Goal: Task Accomplishment & Management: Manage account settings

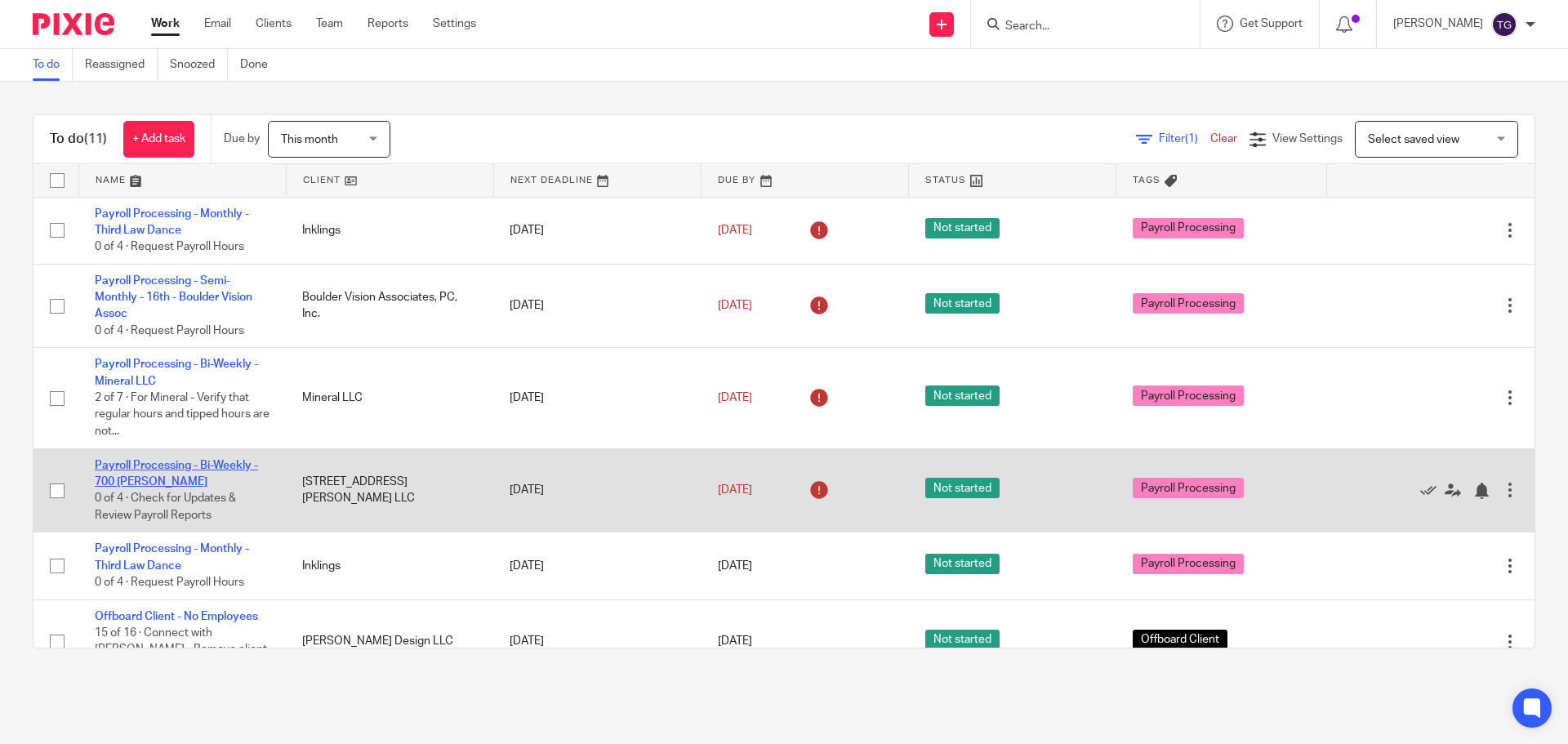
click at [116, 462] on link "Payroll Processing - Bi-Weekly - 700 [PERSON_NAME]" at bounding box center [176, 474] width 163 height 28
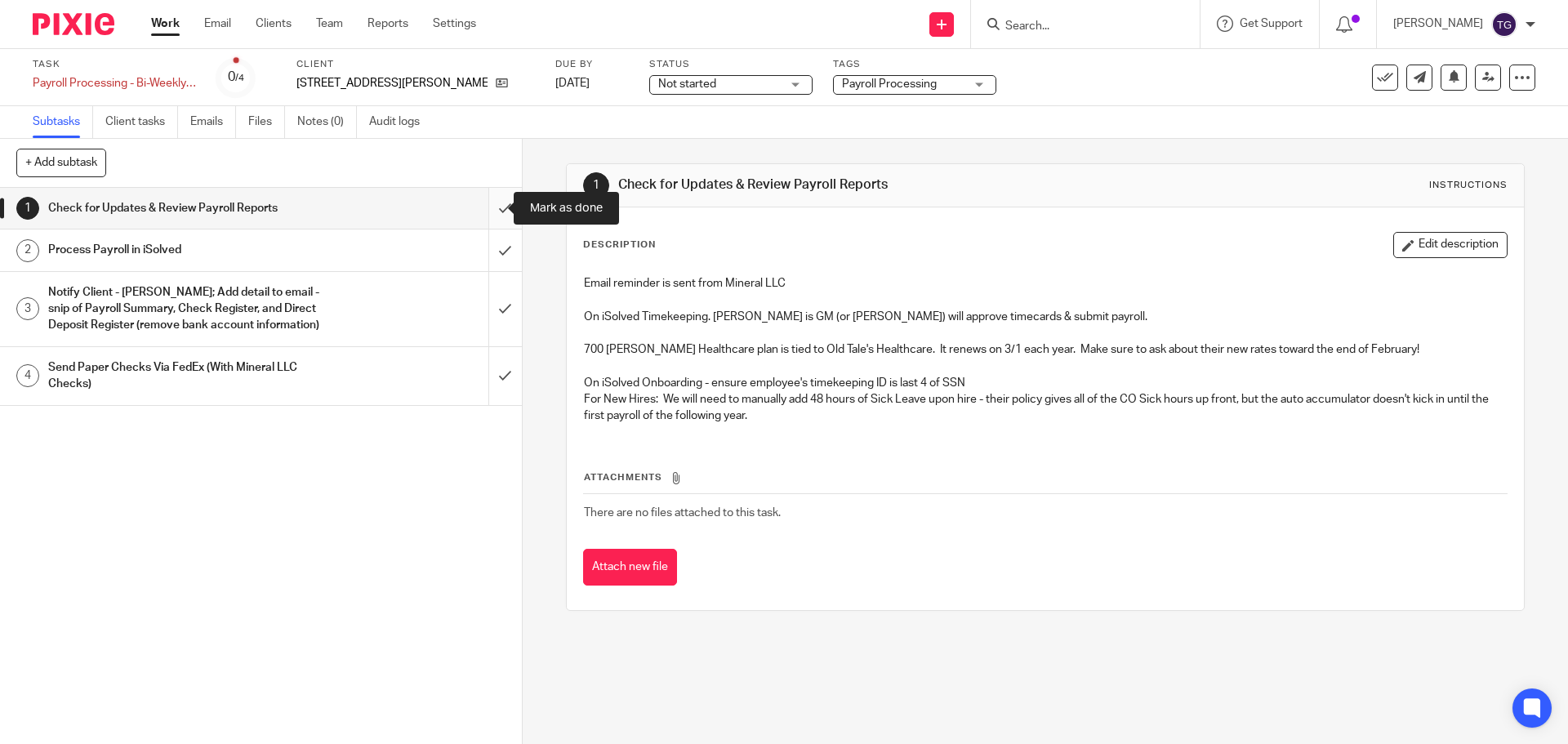
click at [486, 222] on input "submit" at bounding box center [260, 208] width 522 height 41
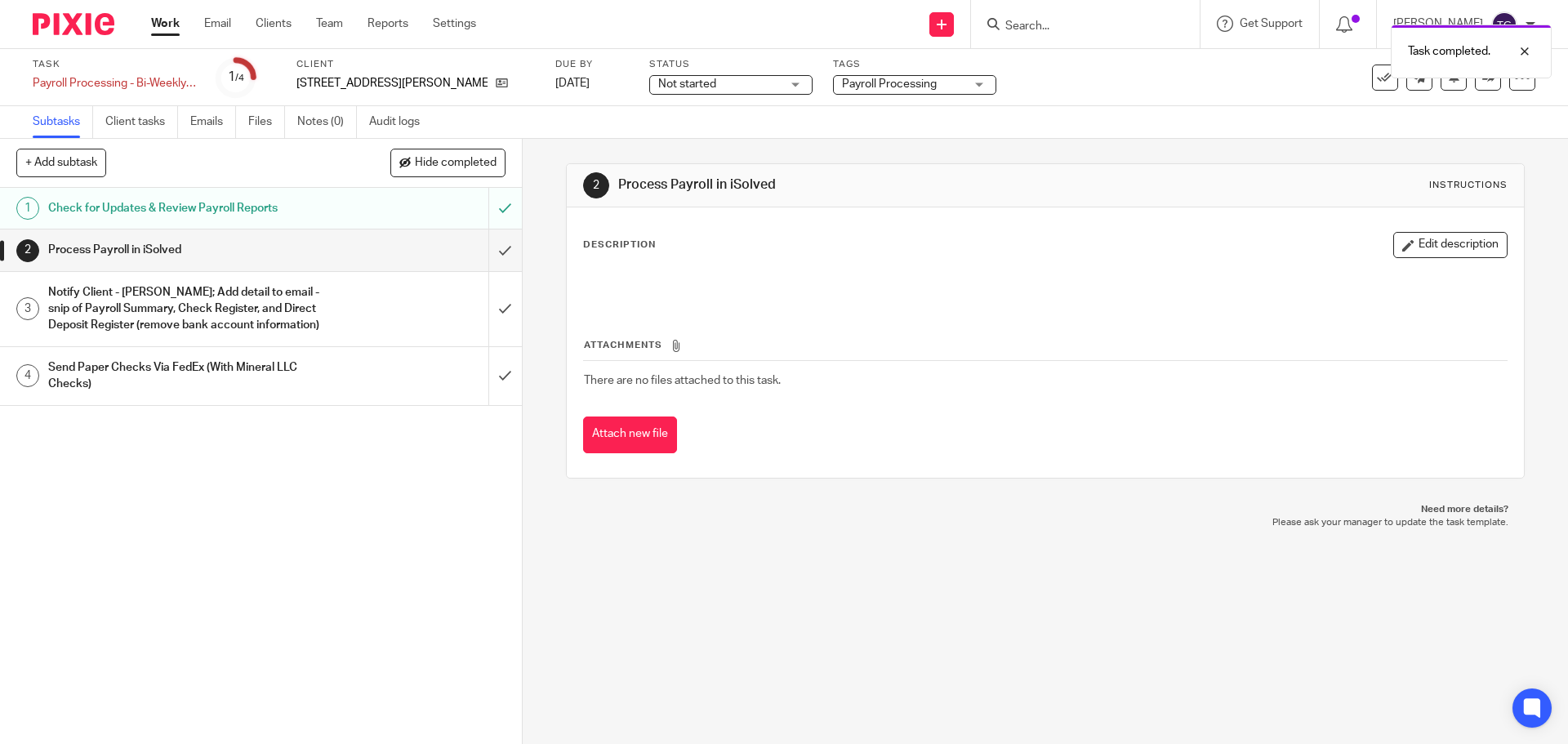
click at [331, 218] on div "Check for Updates & Review Payroll Reports" at bounding box center [259, 208] width 424 height 25
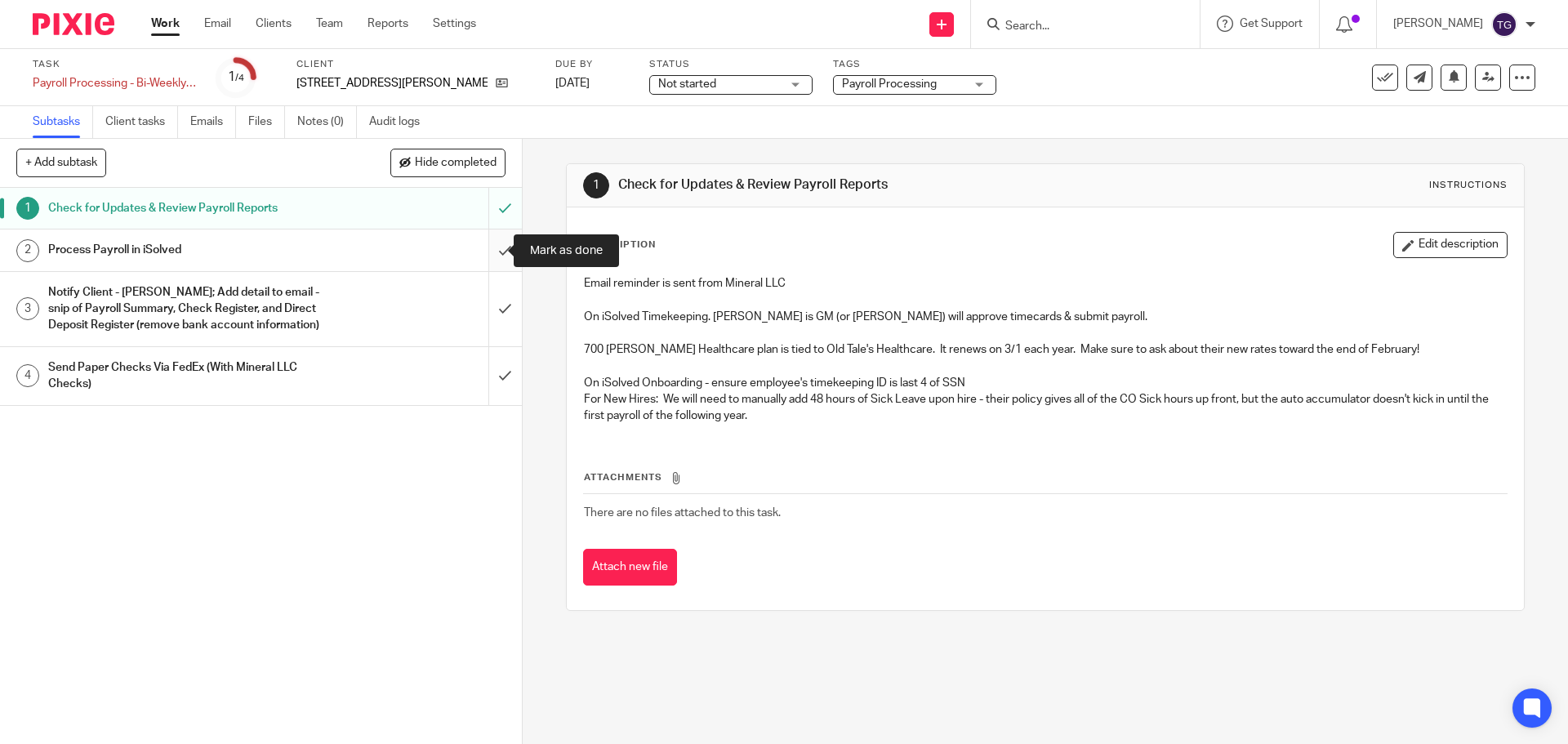
click at [482, 258] on input "submit" at bounding box center [260, 250] width 522 height 41
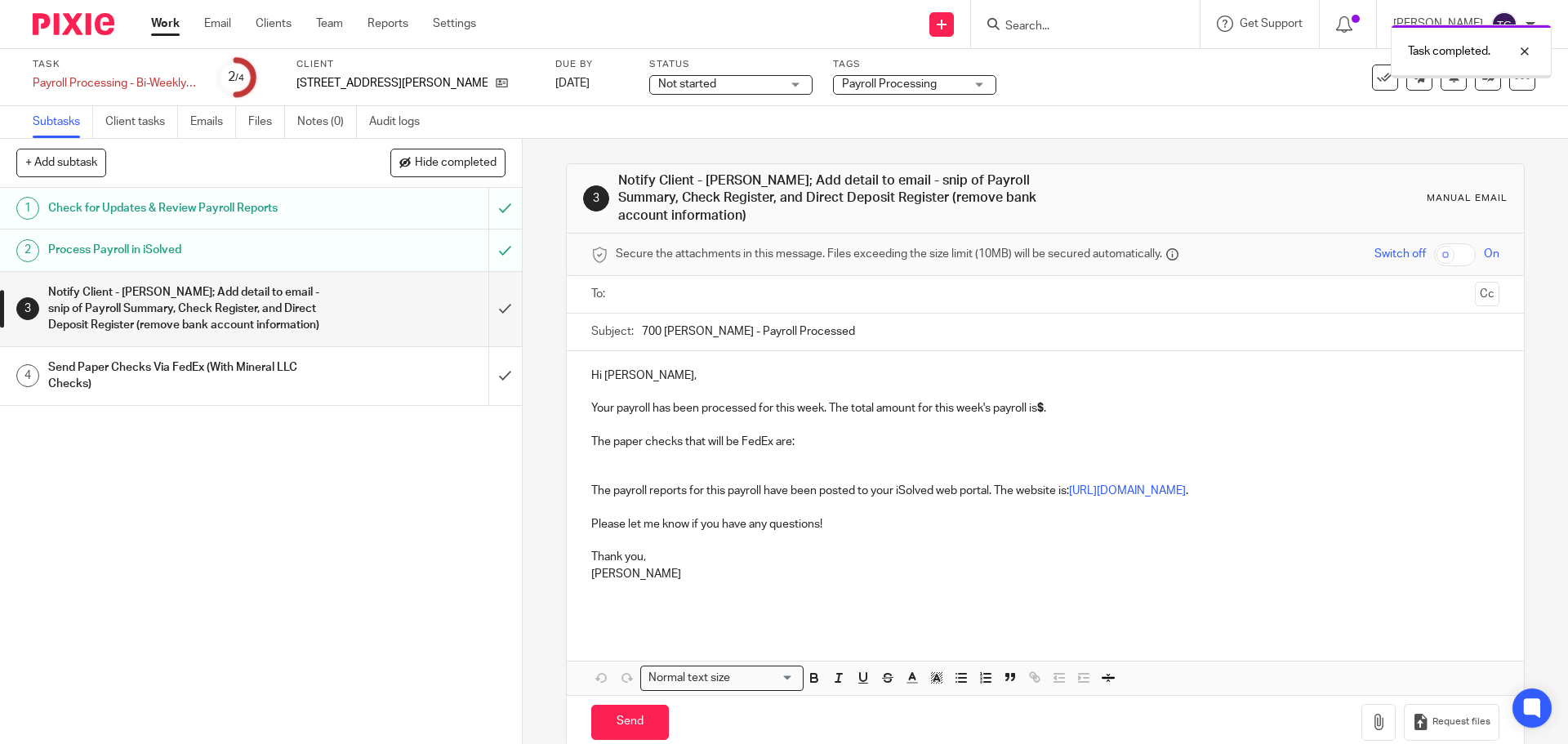
click at [382, 310] on div "Notify Client - [PERSON_NAME]; Add detail to email - snip of Payroll Summary, C…" at bounding box center [259, 308] width 424 height 58
click at [661, 285] on input "text" at bounding box center [1044, 294] width 846 height 18
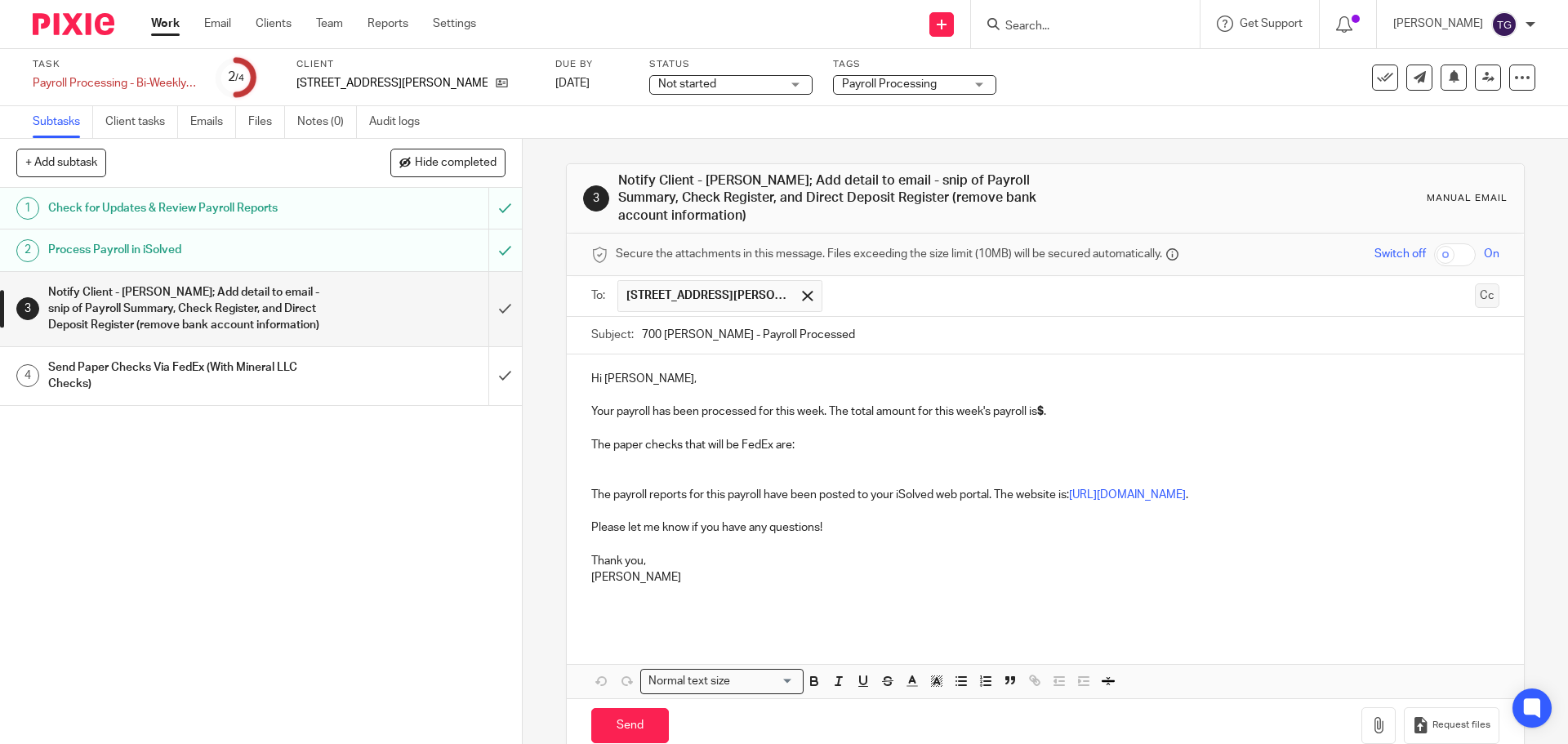
click at [1475, 286] on button "Cc" at bounding box center [1487, 295] width 25 height 25
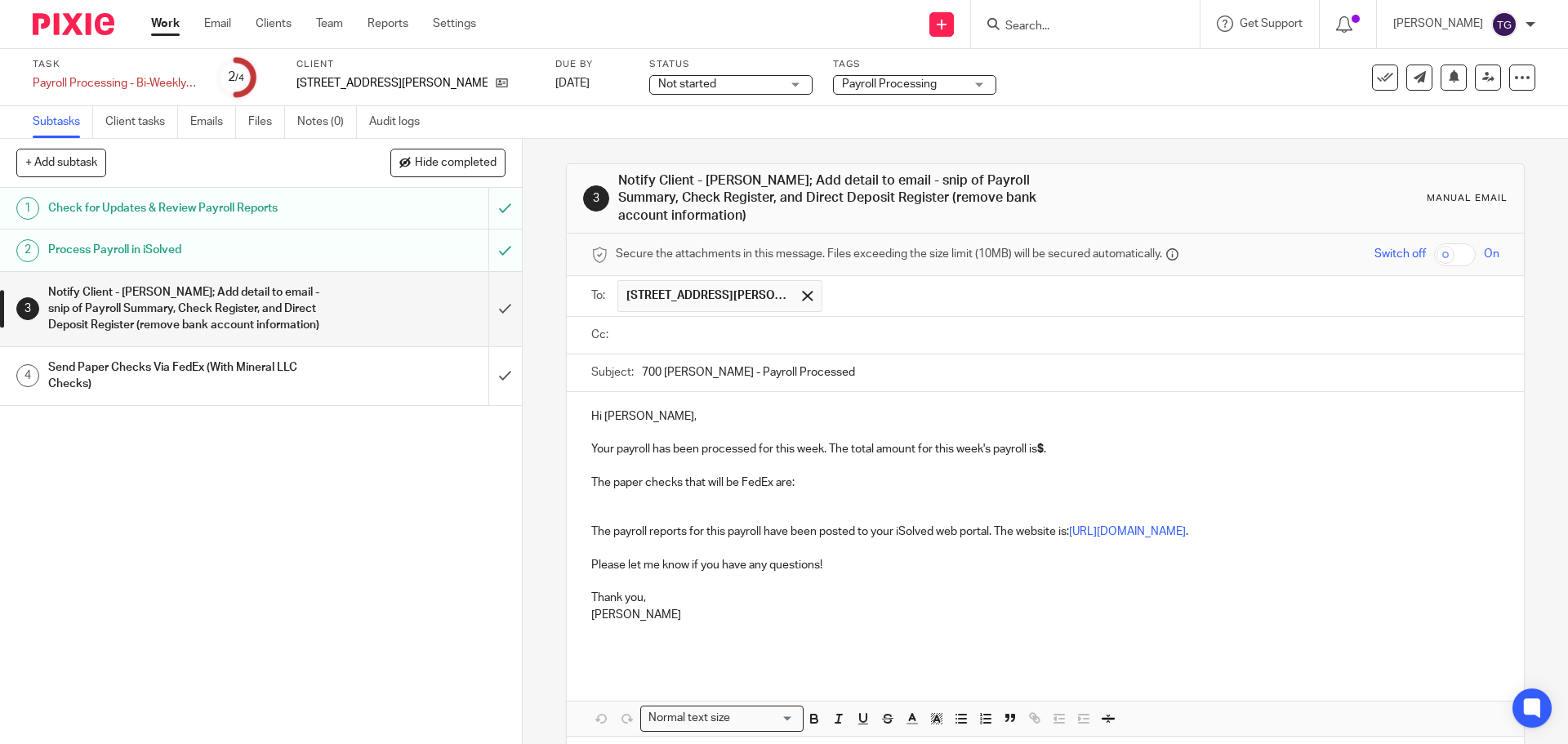
click at [838, 293] on input "text" at bounding box center [1161, 295] width 662 height 31
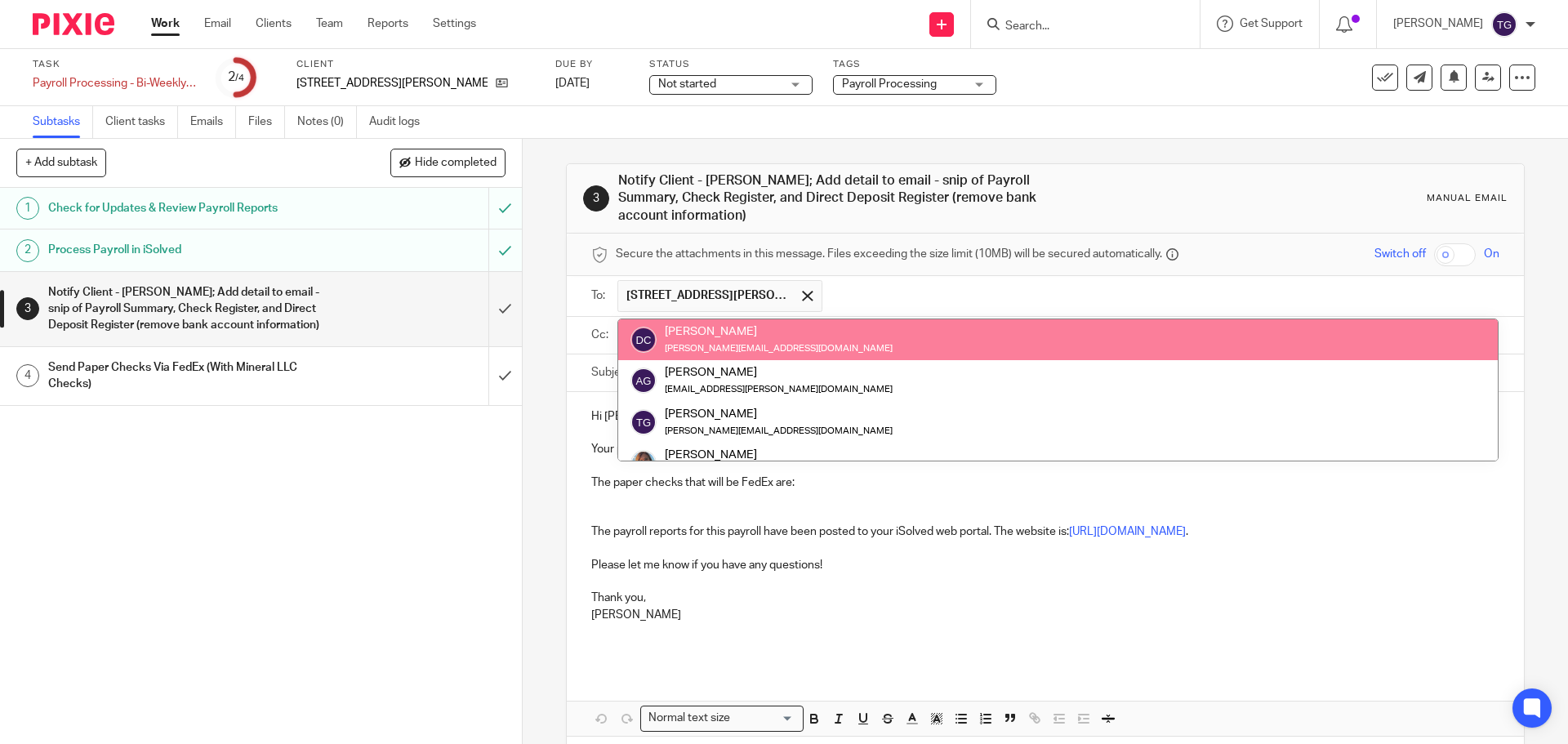
click at [908, 280] on input "text" at bounding box center [1161, 295] width 662 height 31
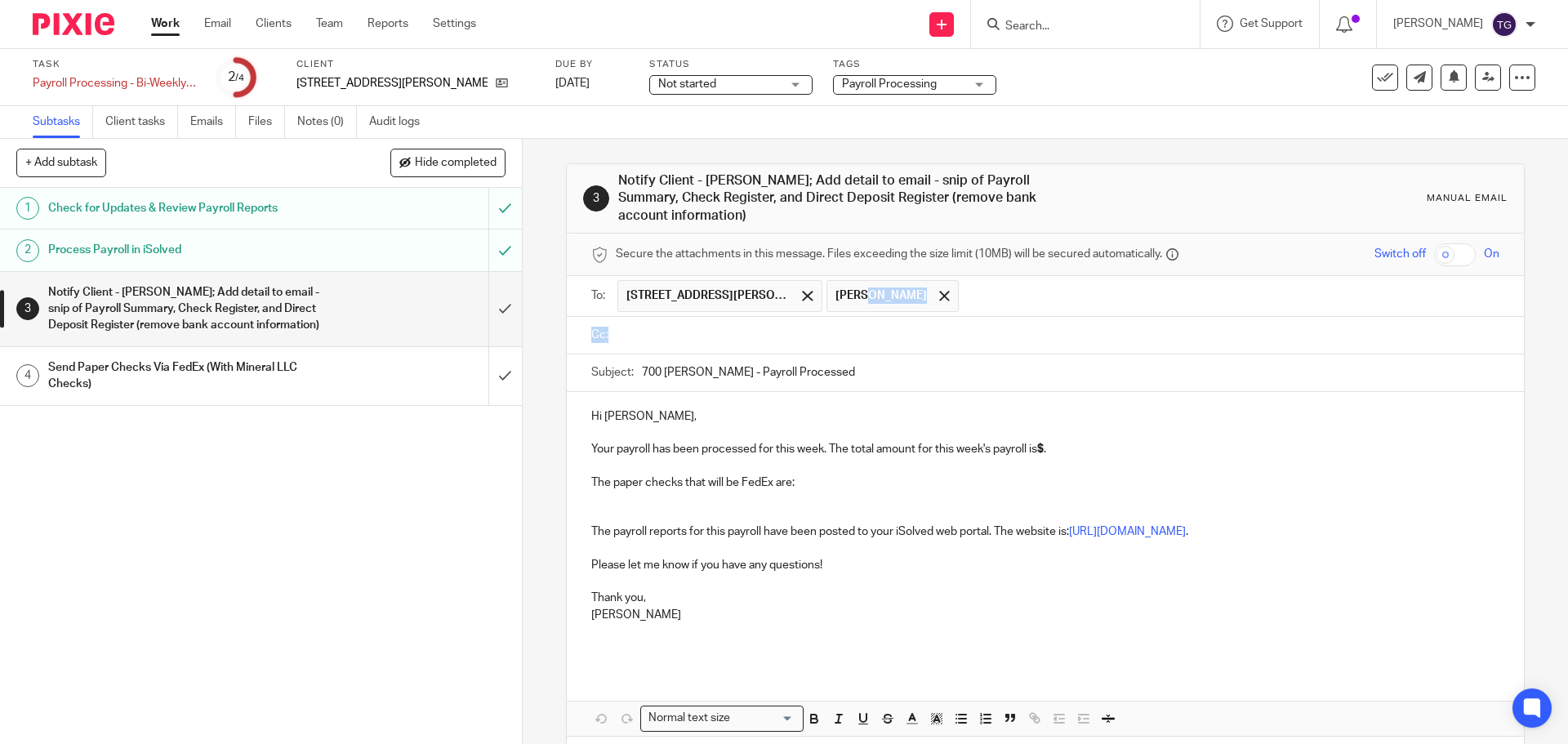
drag, startPoint x: 812, startPoint y: 274, endPoint x: 721, endPoint y: 323, distance: 103.4
click at [721, 323] on form "Secure the attachments in this message. Files exceeding the size limit (10MB) w…" at bounding box center [1045, 510] width 957 height 555
click at [939, 291] on span at bounding box center [944, 295] width 10 height 10
click at [671, 354] on input "700 Harrison - Payroll Processed" at bounding box center [1070, 373] width 857 height 37
click at [678, 326] on input "text" at bounding box center [1056, 335] width 871 height 18
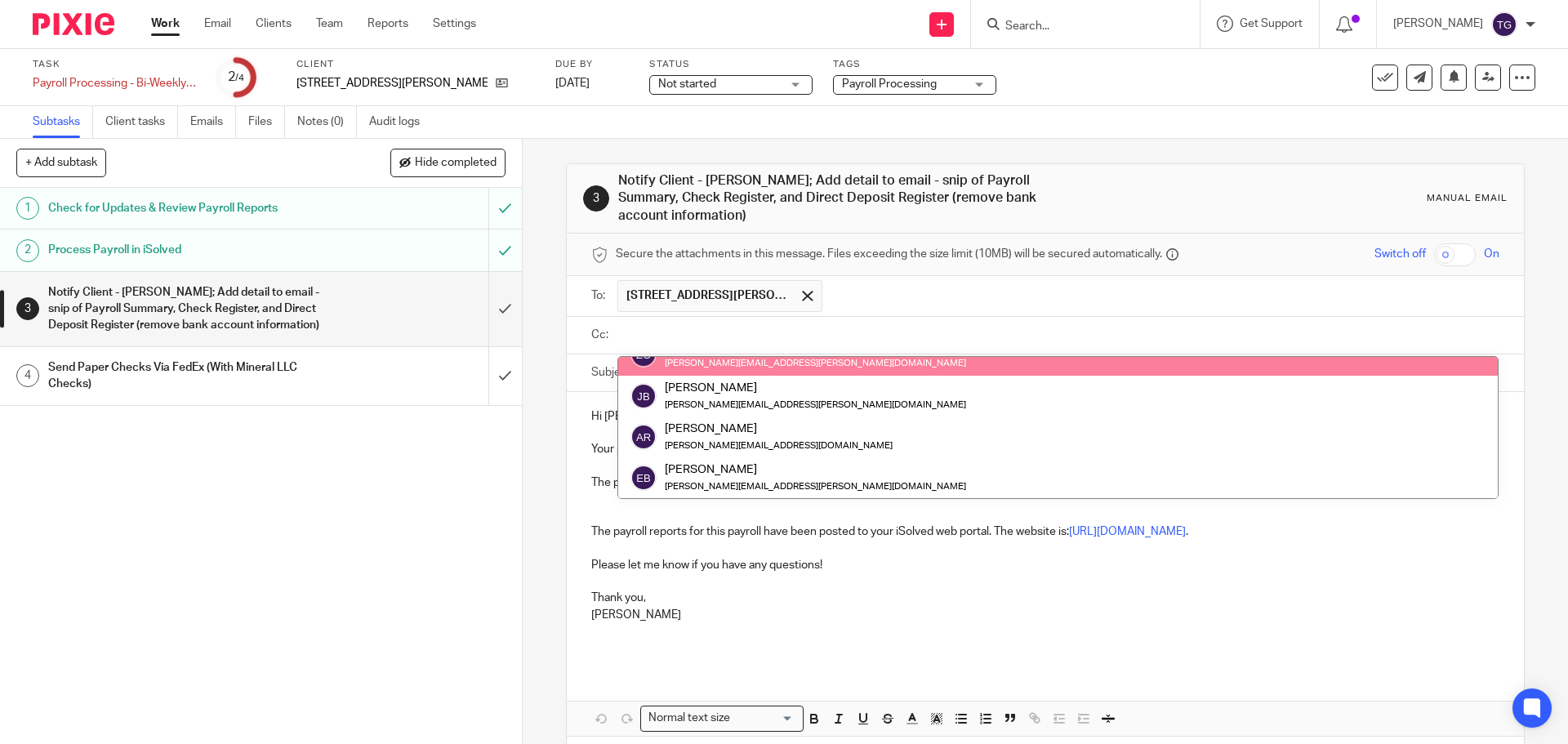
scroll to position [286, 0]
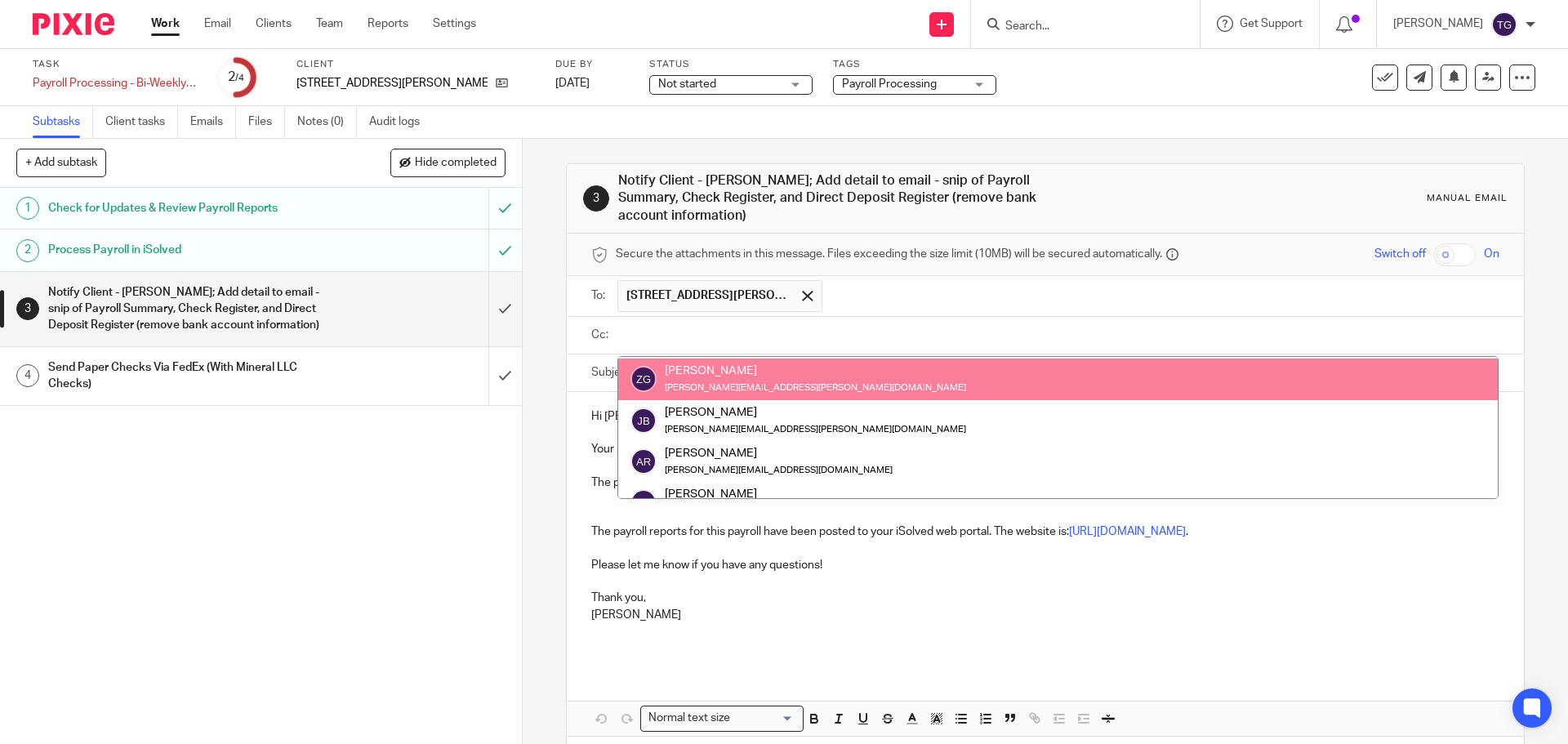
click at [725, 326] on input "text" at bounding box center [1056, 335] width 871 height 18
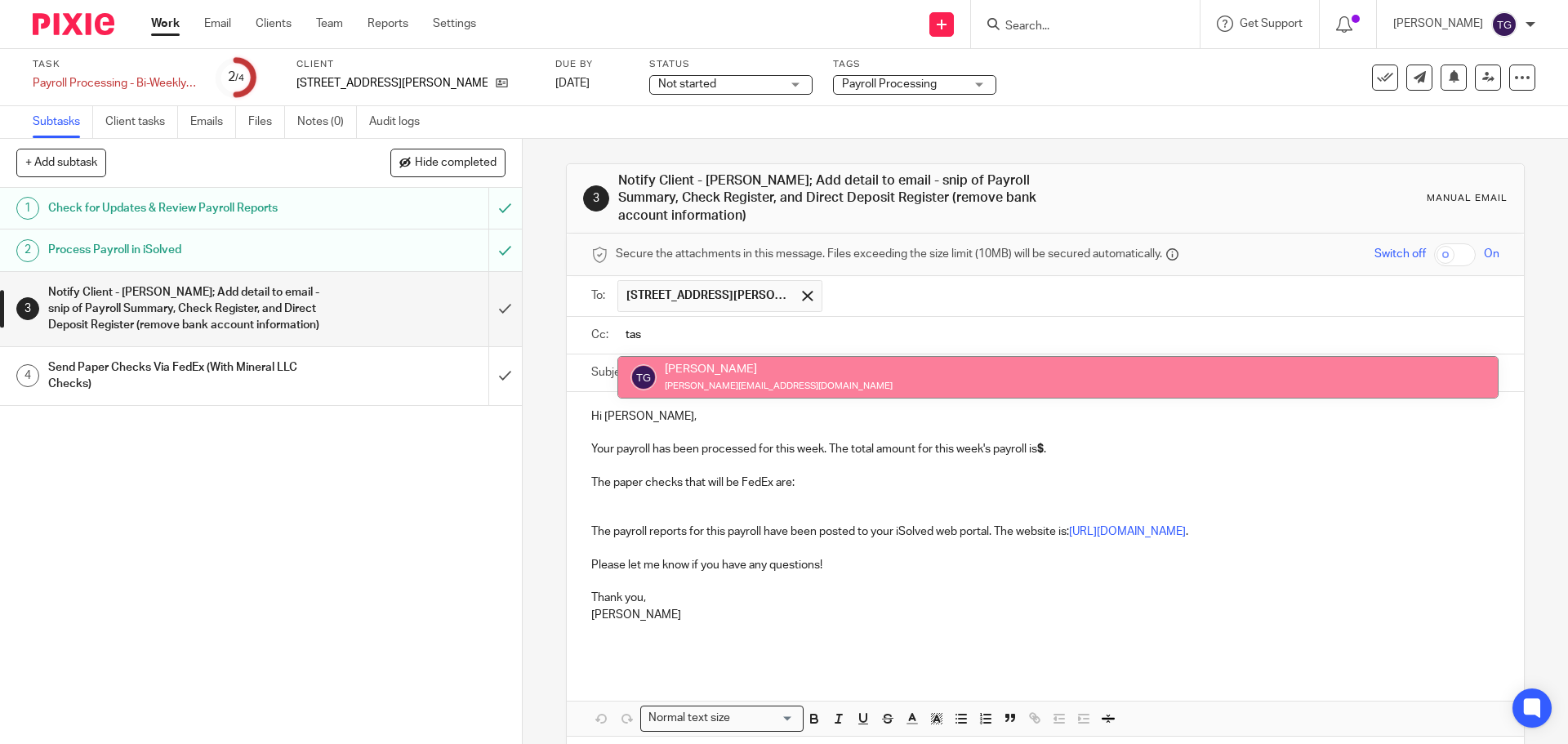
type input "tas"
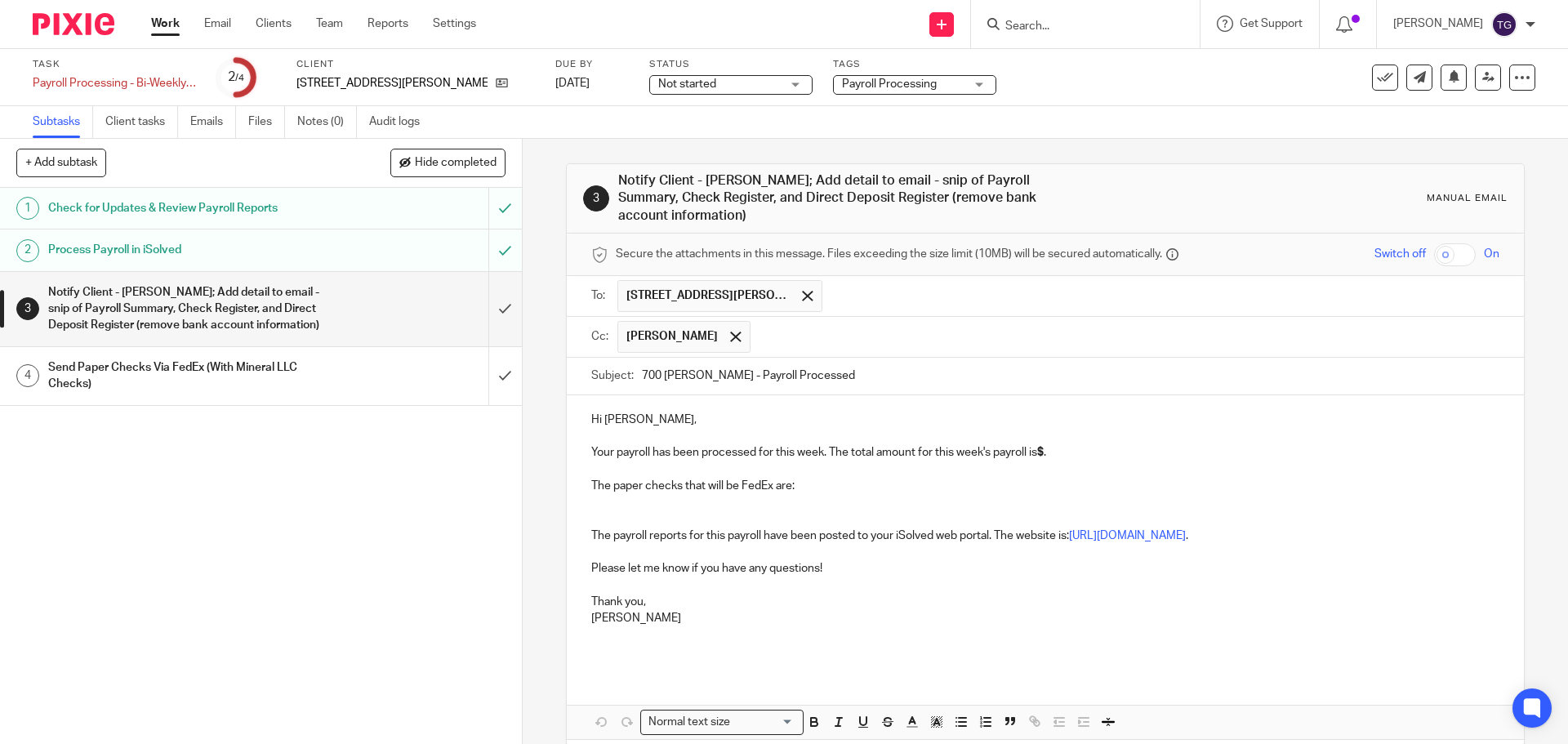
click at [1040, 447] on strong "$" at bounding box center [1040, 452] width 6 height 11
click at [1043, 447] on strong "$" at bounding box center [1040, 452] width 6 height 11
paste div
click at [1053, 431] on p "Your payroll has been processed for this week. The total amount for this week's…" at bounding box center [1044, 444] width 908 height 33
drag, startPoint x: 1104, startPoint y: 438, endPoint x: 1039, endPoint y: 438, distance: 65.0
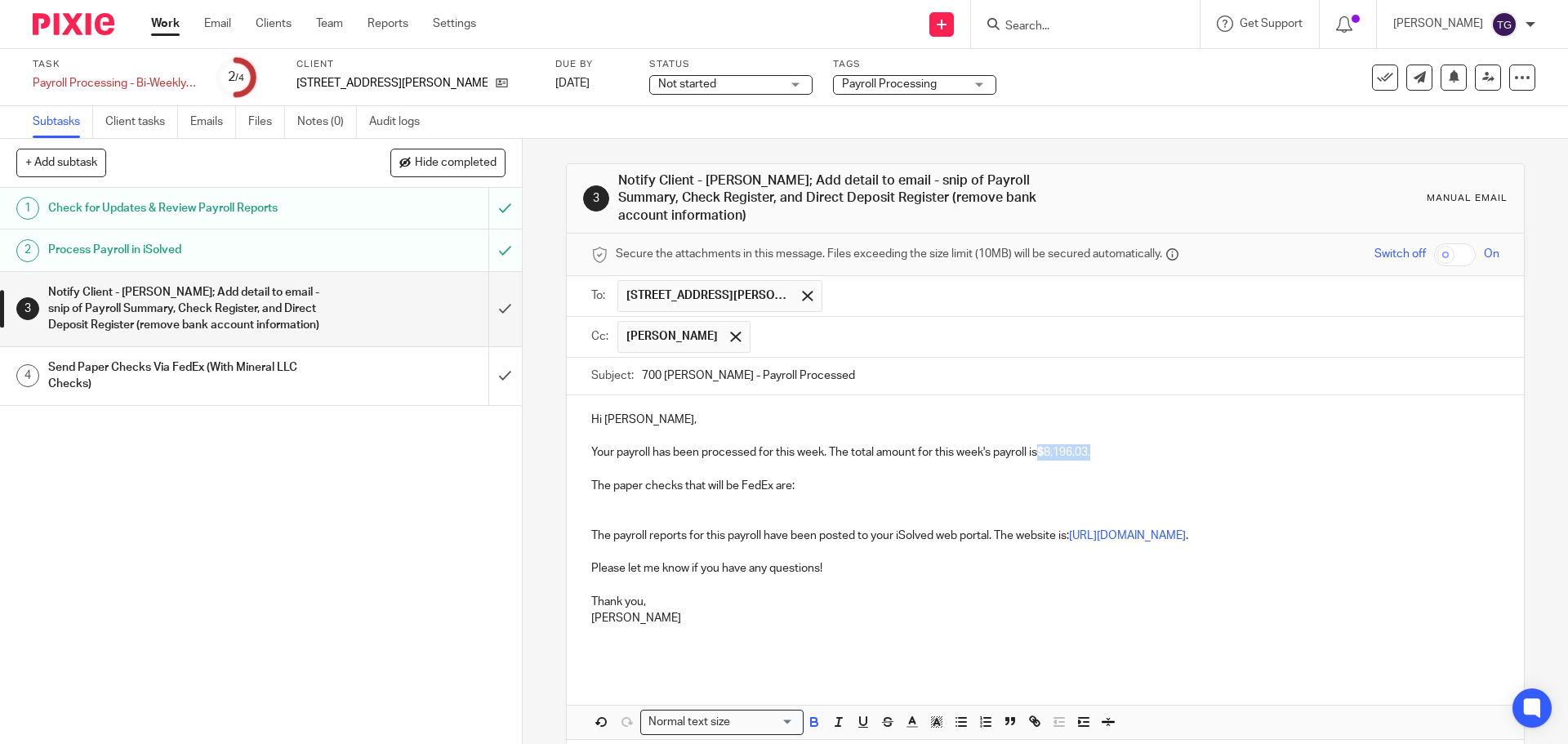
click at [1039, 438] on p "Your payroll has been processed for this week. The total amount for this week's…" at bounding box center [1044, 444] width 908 height 33
click at [812, 722] on icon "button" at bounding box center [814, 724] width 6 height 4
click at [809, 714] on icon "button" at bounding box center [814, 722] width 15 height 15
click at [858, 714] on icon "button" at bounding box center [863, 722] width 15 height 15
click at [811, 461] on p at bounding box center [1044, 469] width 908 height 17
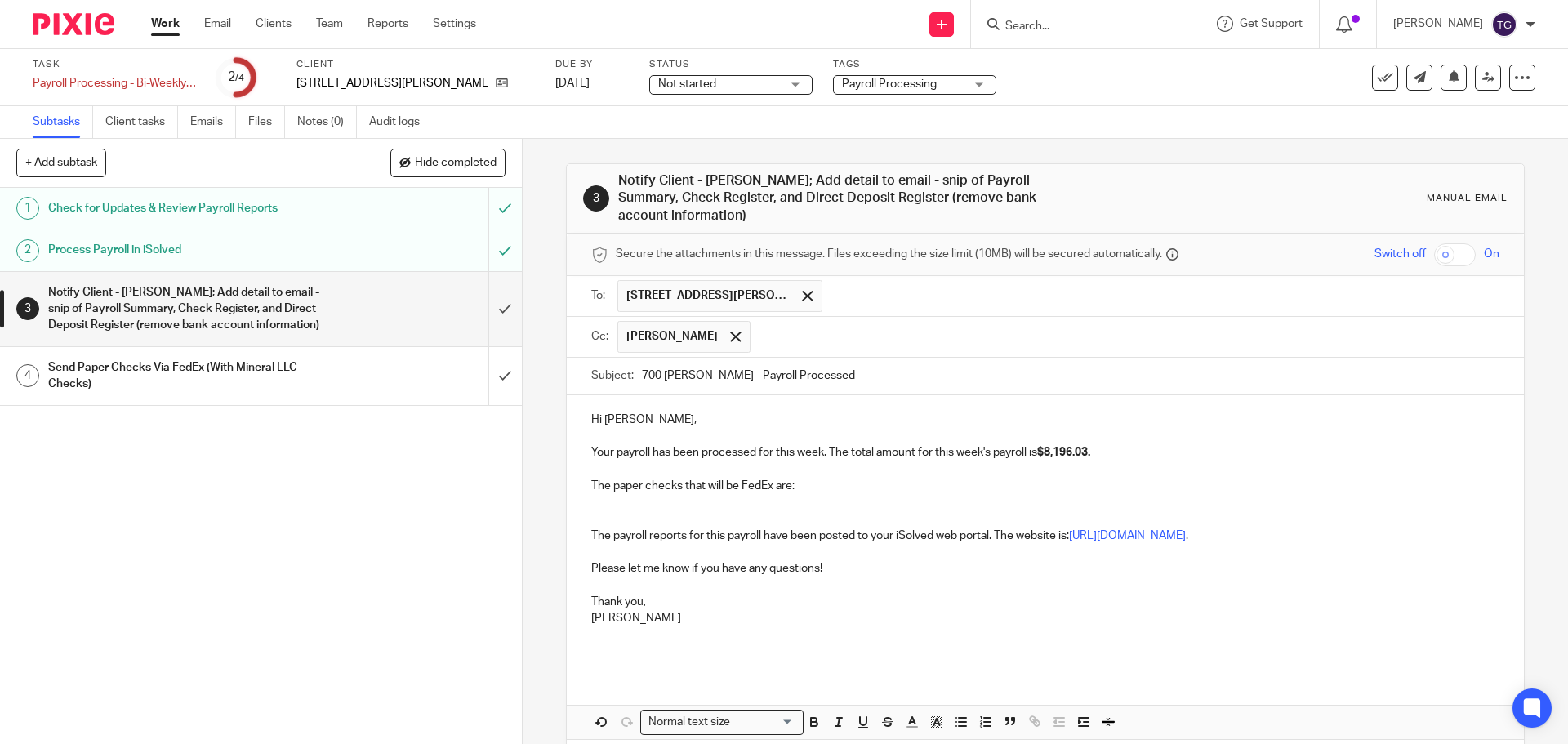
click at [812, 477] on p "The paper checks that will be FedEx are:" at bounding box center [1044, 486] width 908 height 17
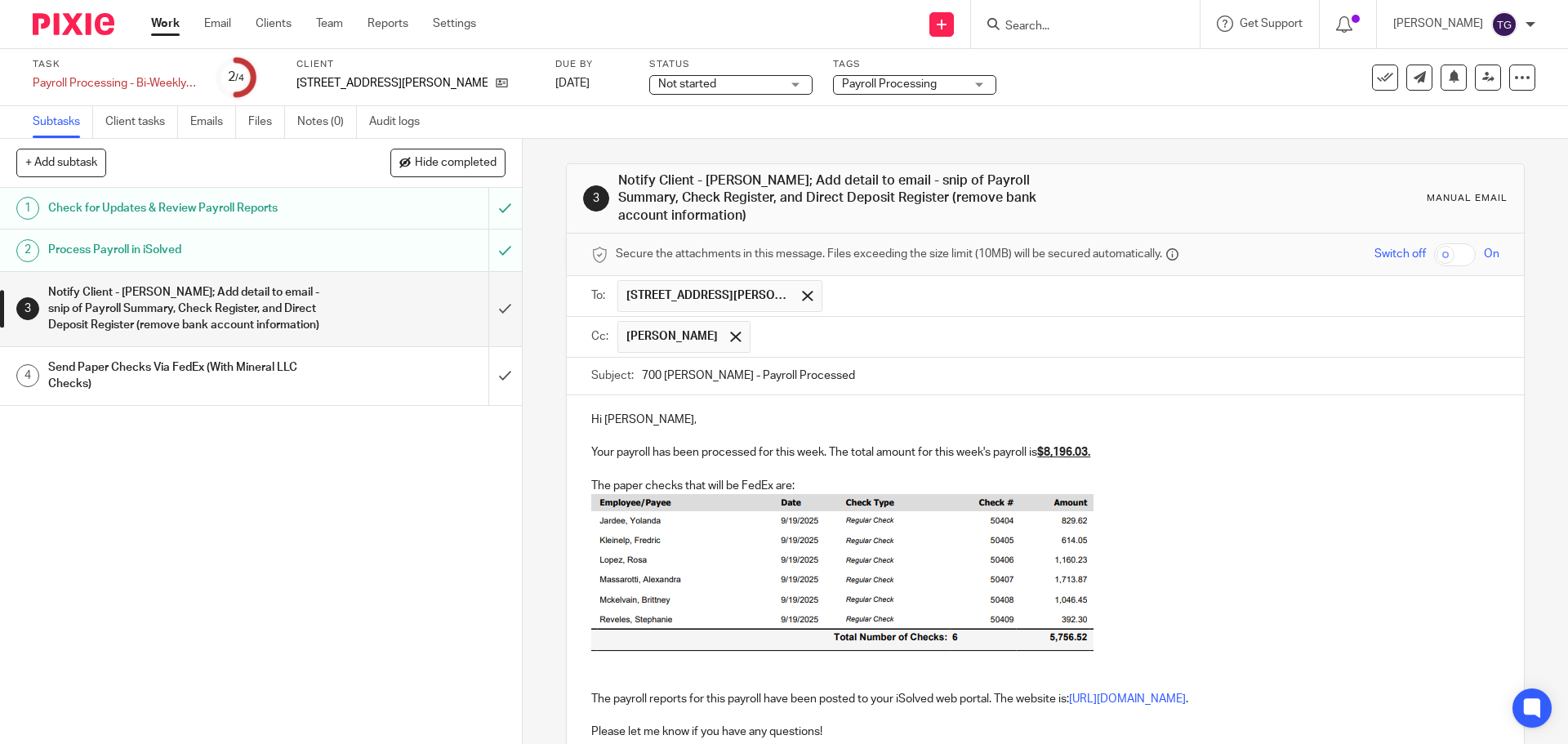
click at [821, 508] on img at bounding box center [842, 573] width 502 height 159
drag, startPoint x: 1114, startPoint y: 426, endPoint x: 1113, endPoint y: 416, distance: 10.0
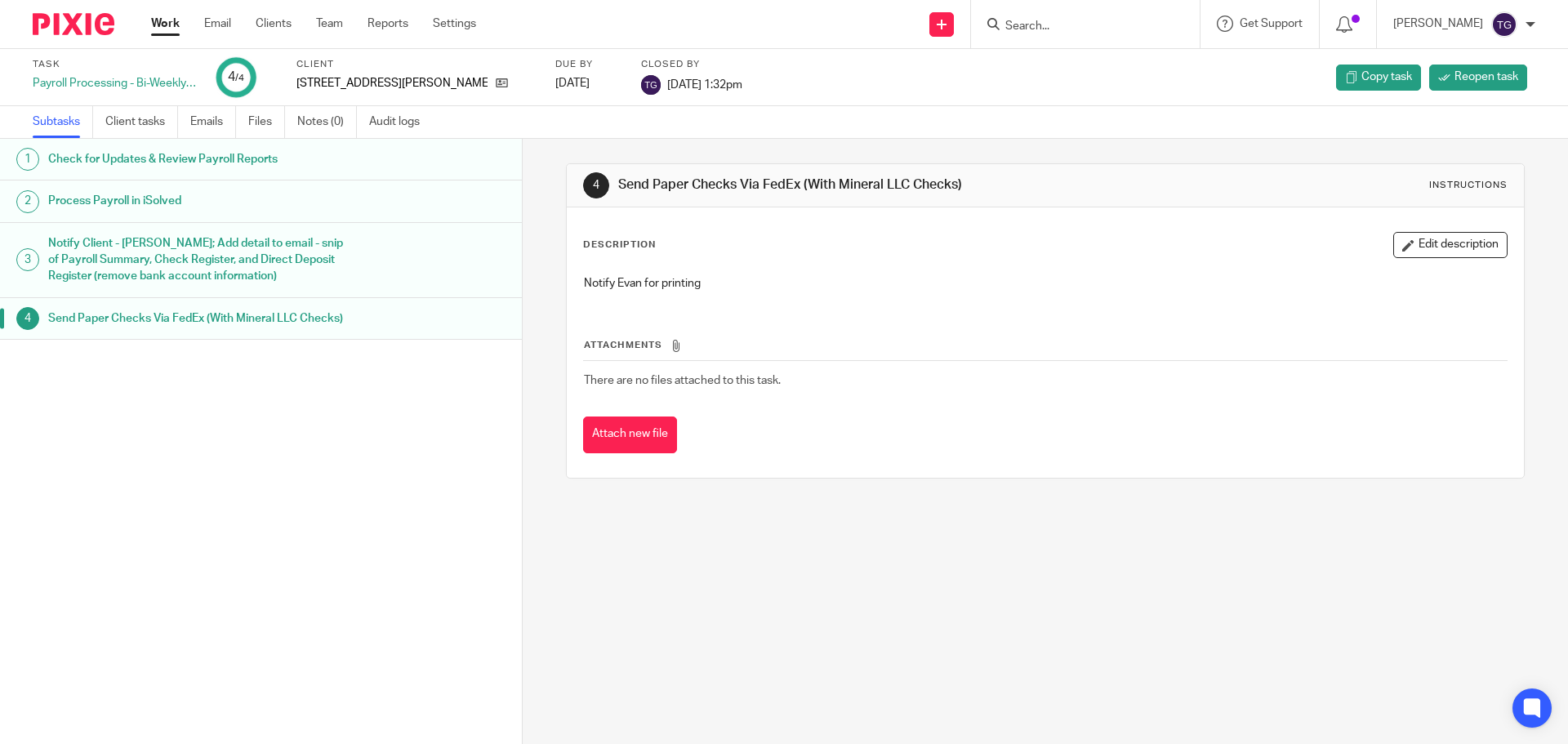
click at [320, 505] on div "1 Check for Updates & Review Payroll Reports 2 Process Payroll in iSolved 3 Not…" at bounding box center [260, 416] width 522 height 556
drag, startPoint x: 50, startPoint y: 11, endPoint x: 56, endPoint y: 18, distance: 9.2
click at [53, 12] on div at bounding box center [67, 24] width 135 height 48
click at [56, 24] on img at bounding box center [73, 24] width 81 height 22
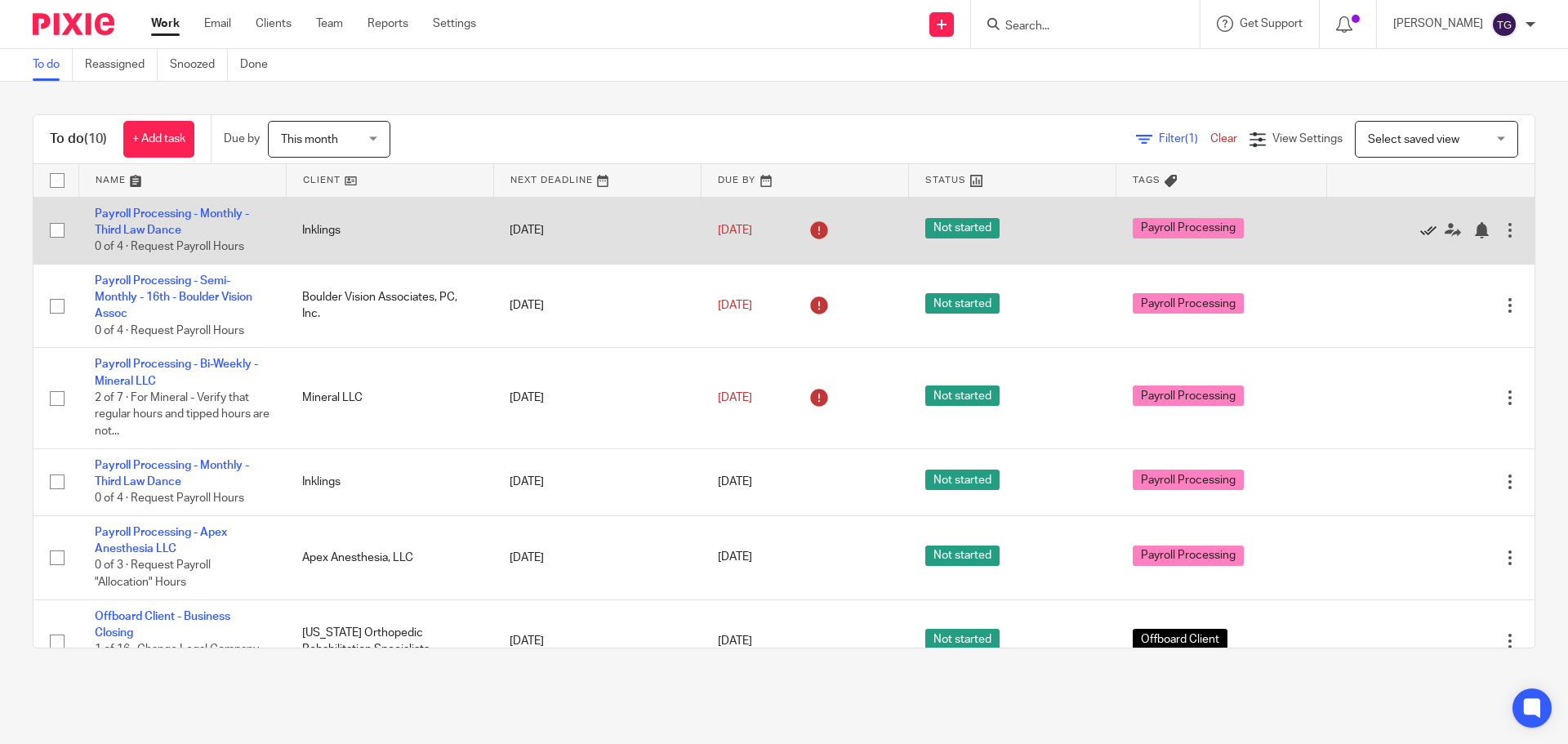
click at [1420, 233] on icon at bounding box center [1429, 231] width 17 height 17
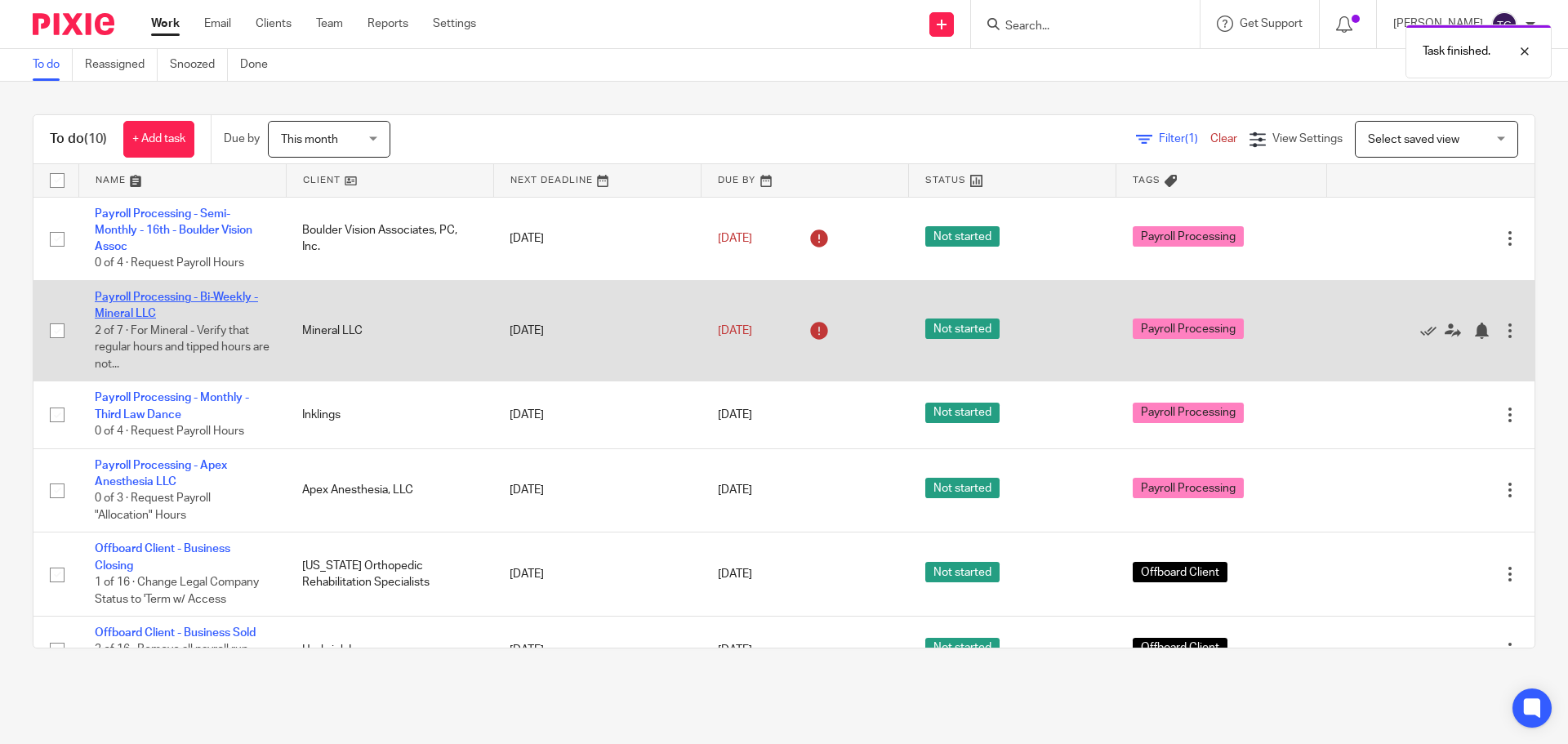
click at [147, 297] on link "Payroll Processing - Bi-Weekly - Mineral LLC" at bounding box center [176, 306] width 163 height 28
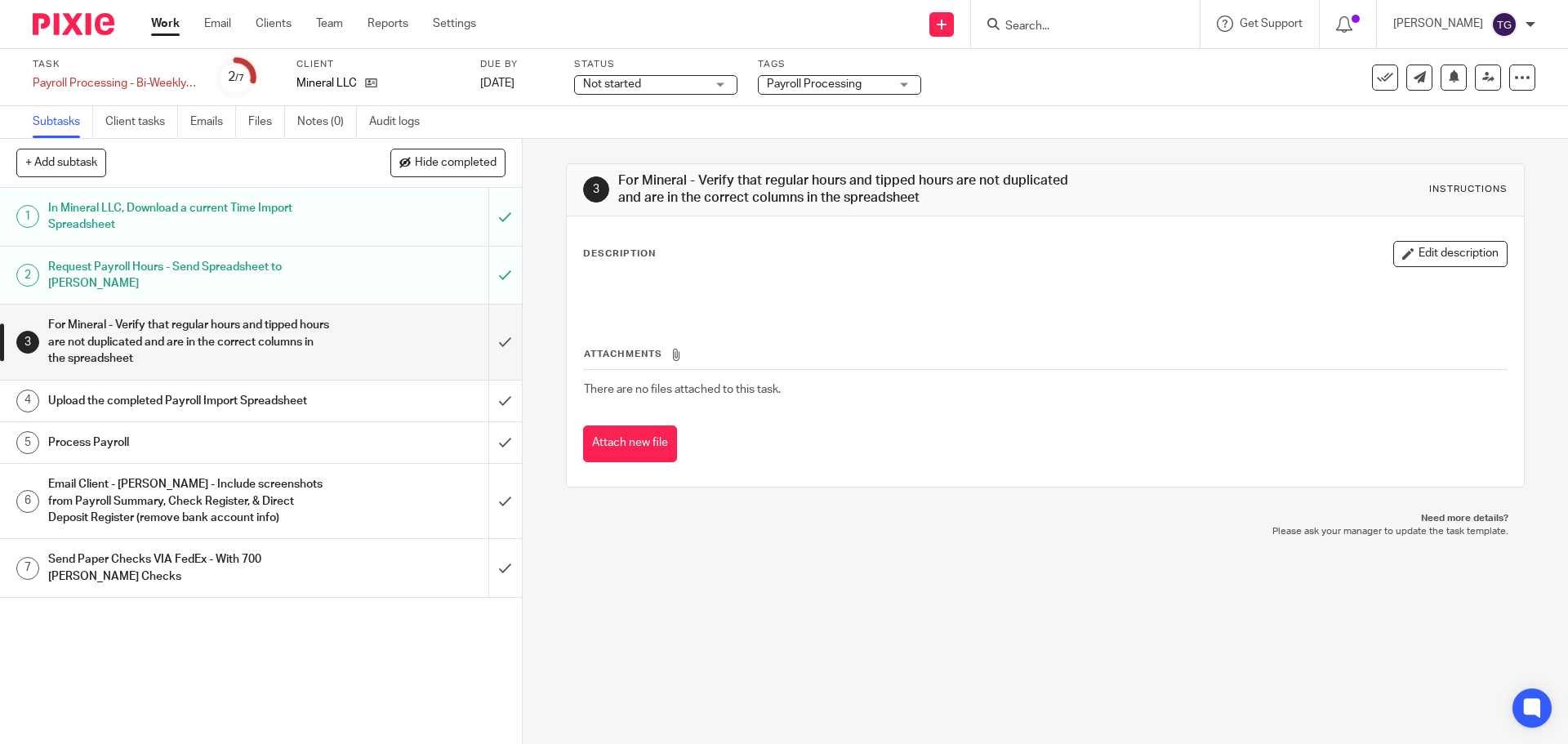
click at [382, 330] on div "For Mineral - Verify that regular hours and tipped hours are not duplicated and…" at bounding box center [259, 342] width 424 height 58
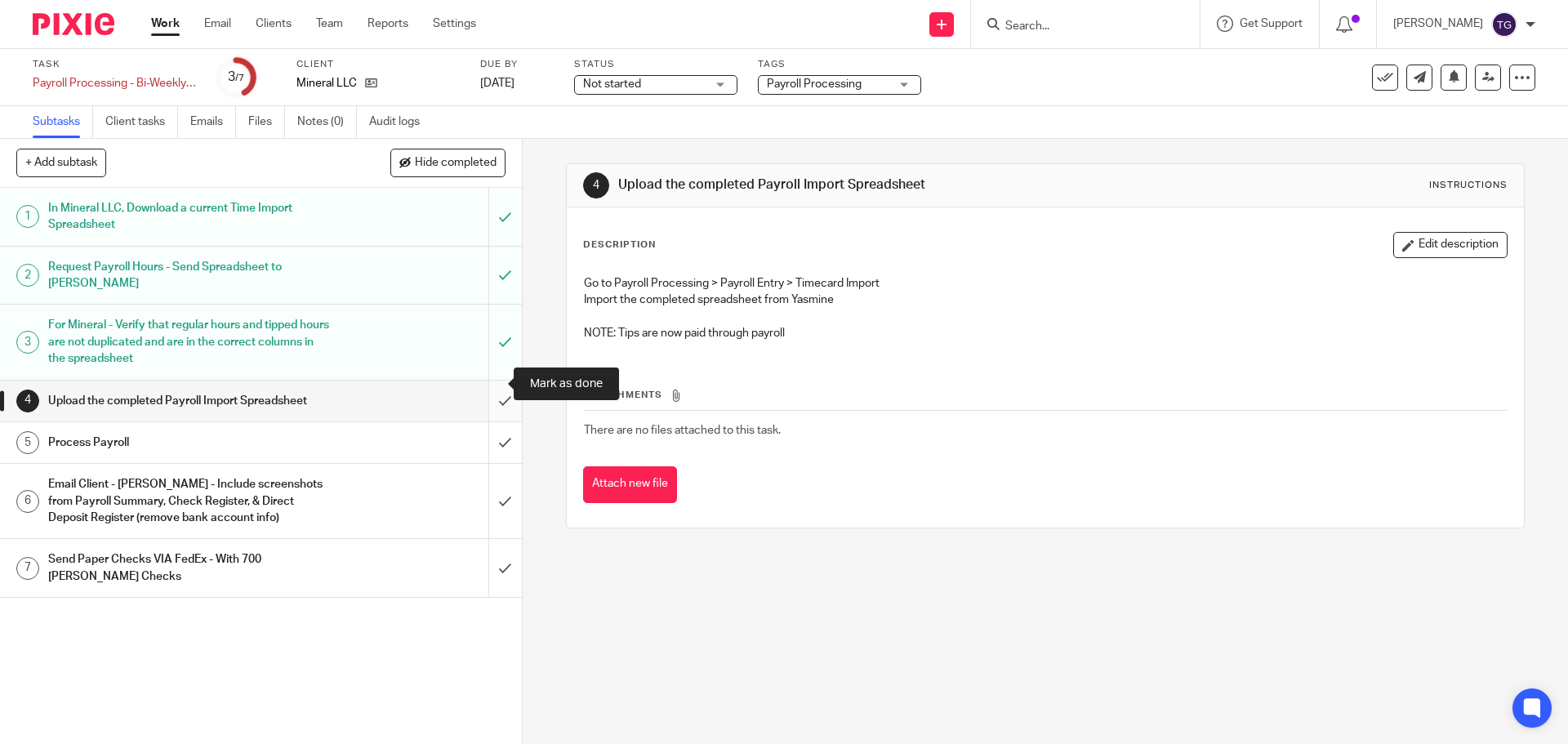
click at [495, 385] on input "submit" at bounding box center [260, 401] width 522 height 41
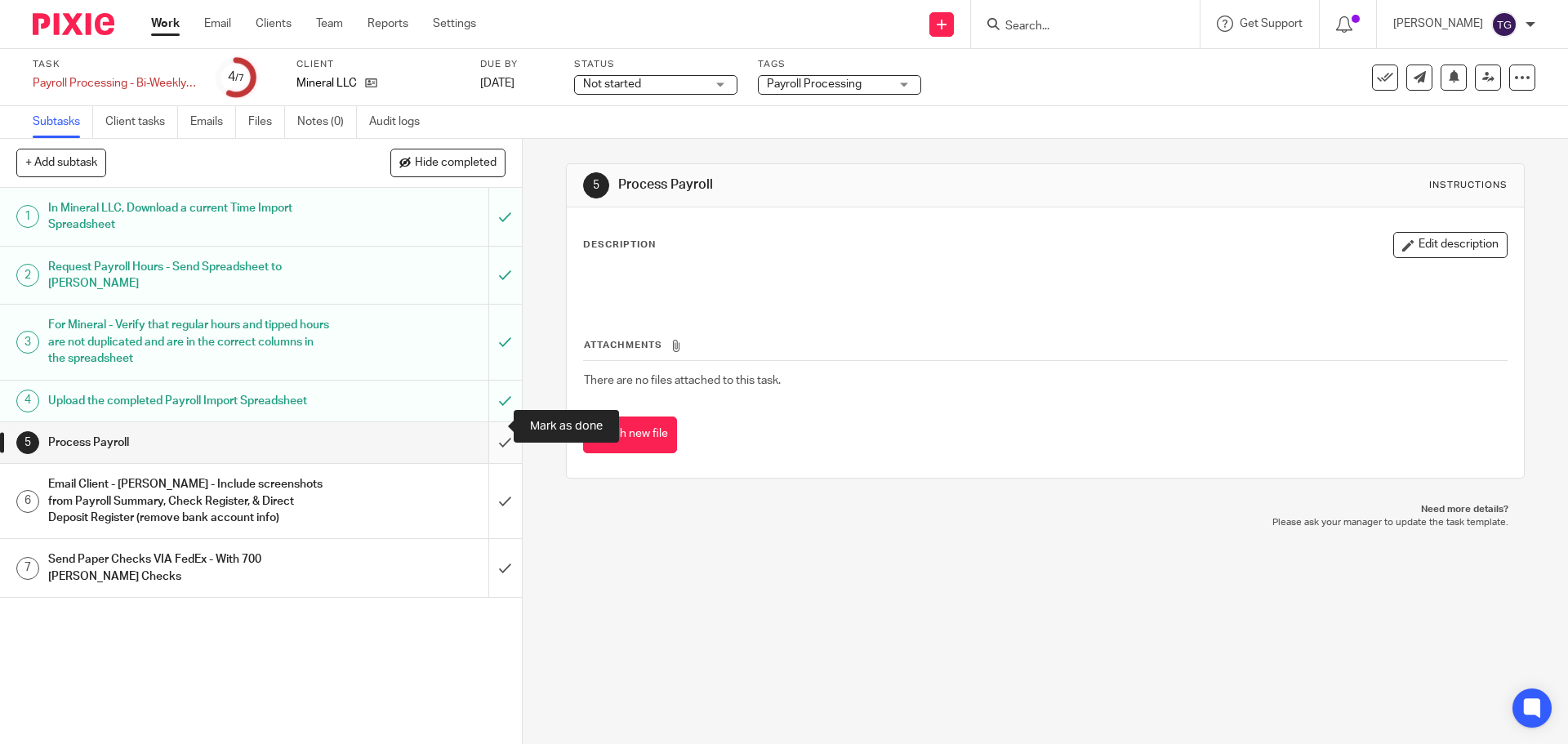
click at [480, 435] on input "submit" at bounding box center [260, 442] width 522 height 41
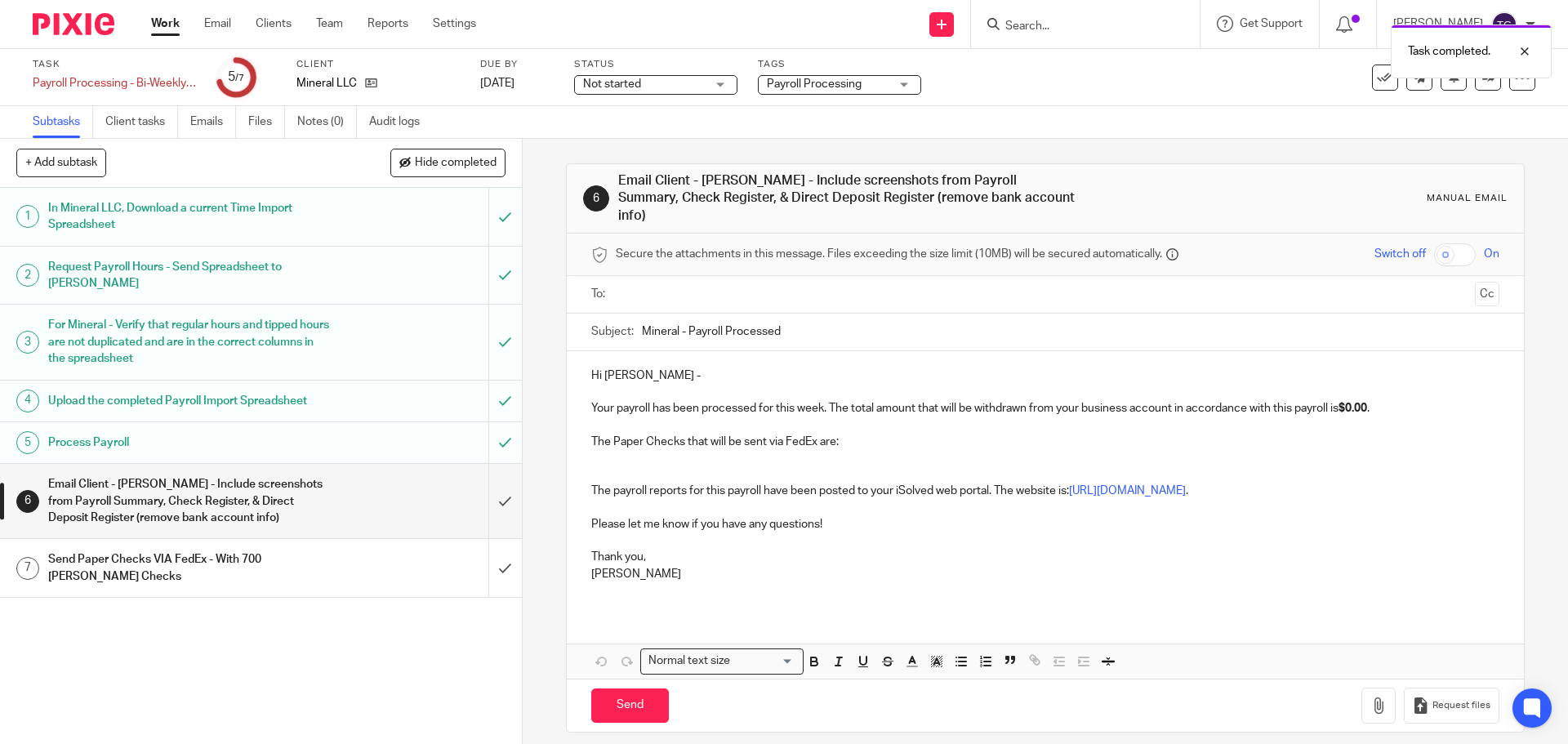
click at [683, 281] on ul at bounding box center [1046, 294] width 857 height 27
click at [682, 285] on input "text" at bounding box center [1044, 294] width 846 height 18
click at [1475, 283] on button "Cc" at bounding box center [1487, 295] width 25 height 25
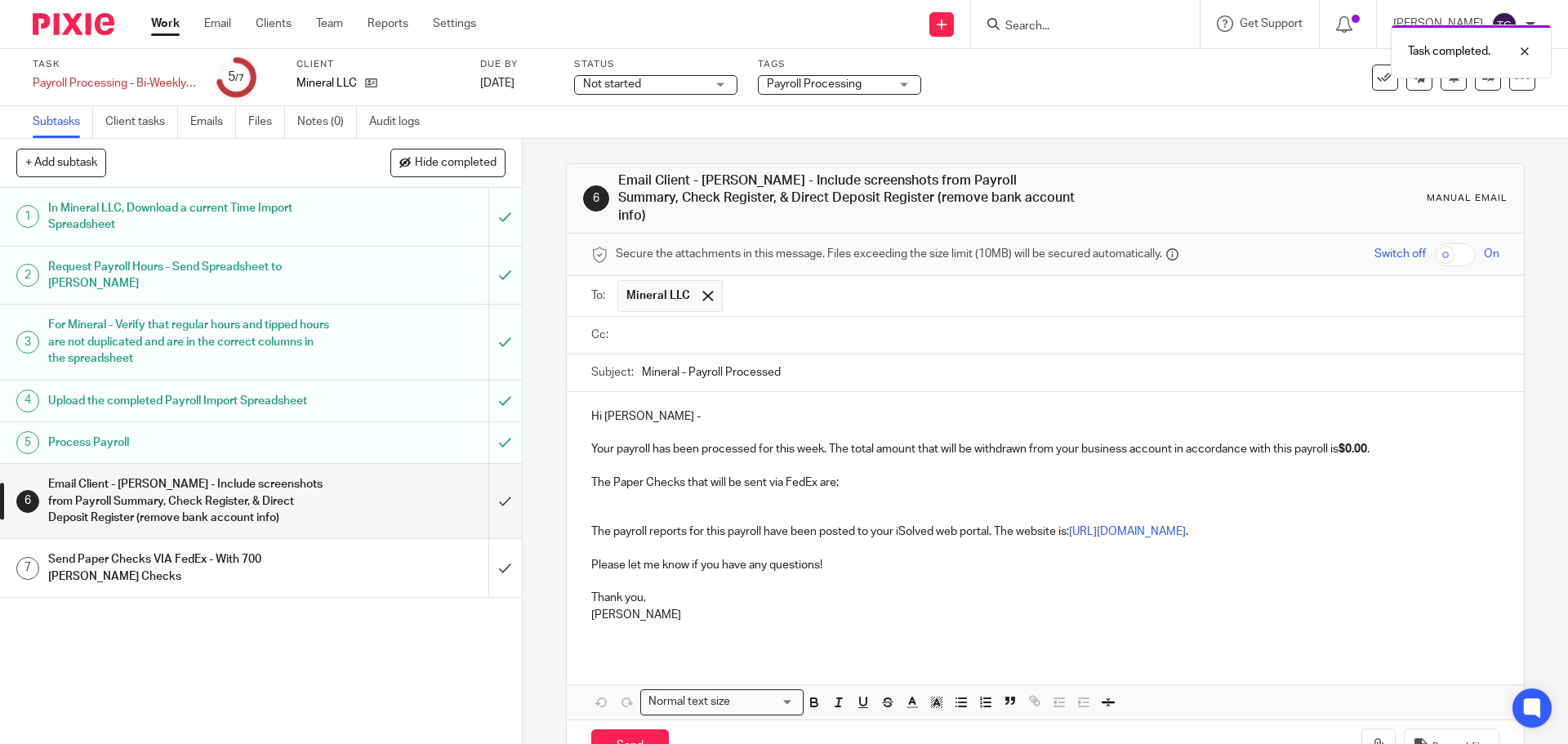
click at [811, 326] on input "text" at bounding box center [1056, 335] width 871 height 18
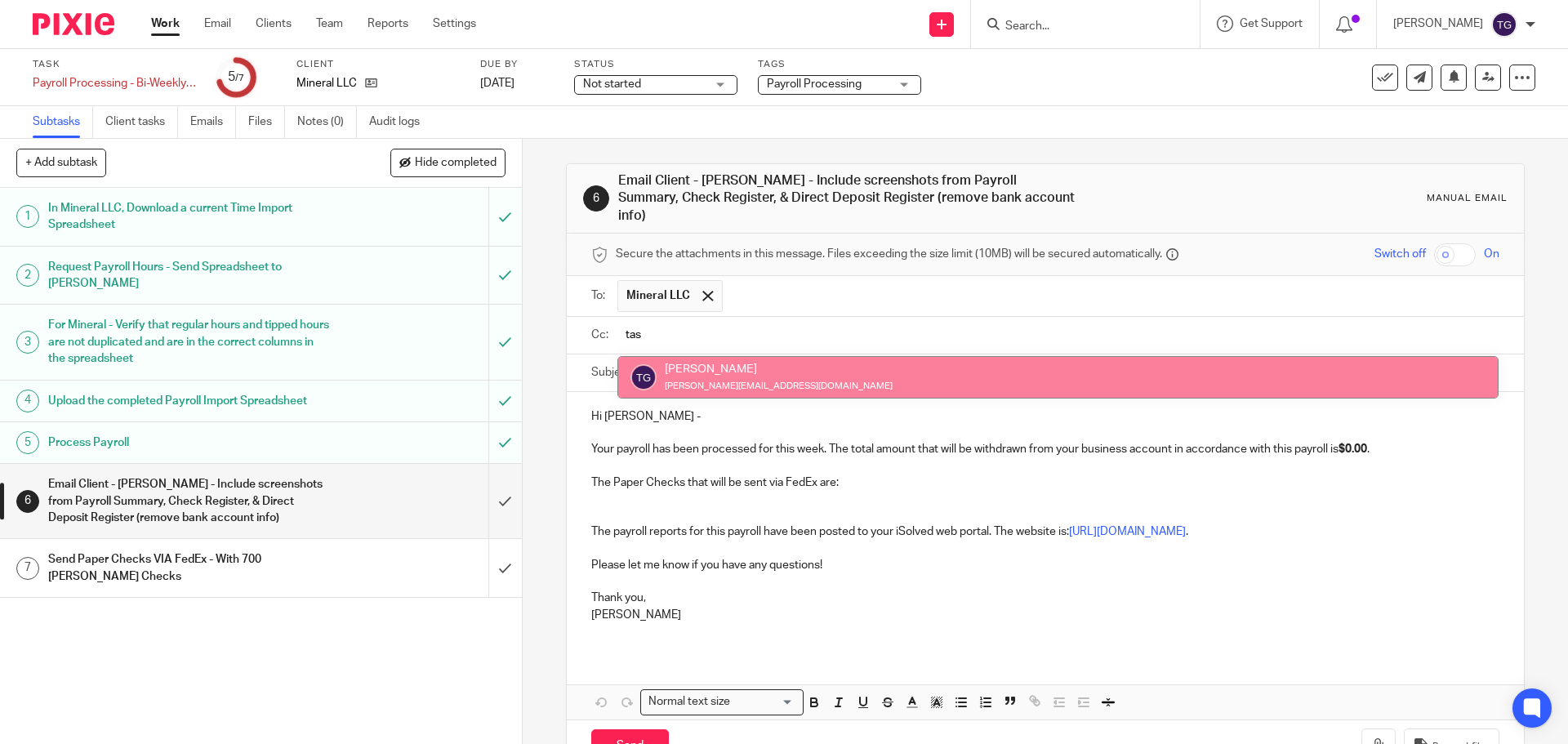
type input "tas"
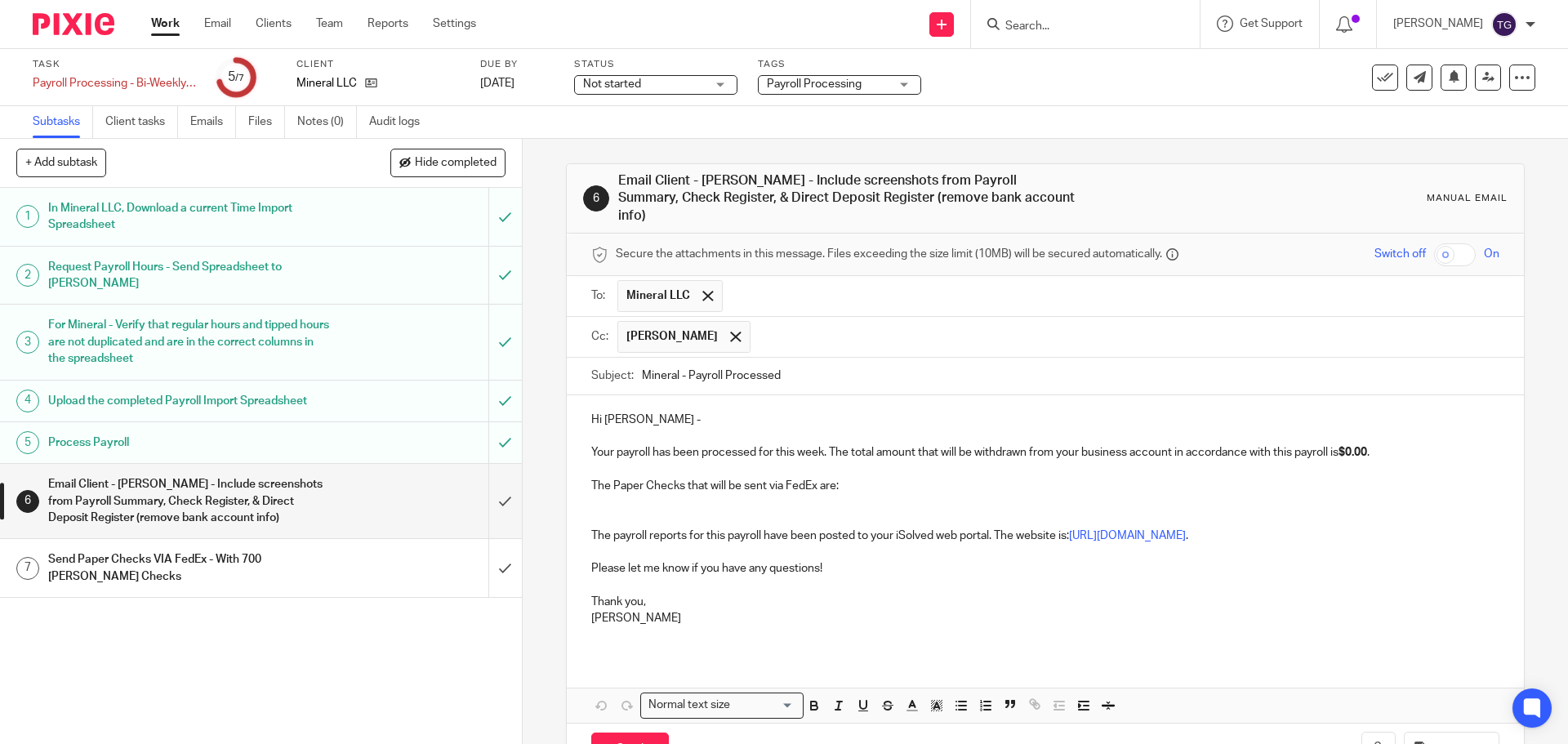
click at [1441, 461] on p at bounding box center [1044, 469] width 908 height 17
click at [1374, 439] on p "Your payroll has been processed for this week. The total amount that will be wi…" at bounding box center [1044, 444] width 908 height 33
click at [1369, 436] on p "Your payroll has been processed for this week. The total amount that will be wi…" at bounding box center [1044, 444] width 908 height 33
click at [1368, 447] on strong "$0.00" at bounding box center [1353, 452] width 29 height 11
drag, startPoint x: 1373, startPoint y: 433, endPoint x: 1347, endPoint y: 438, distance: 26.5
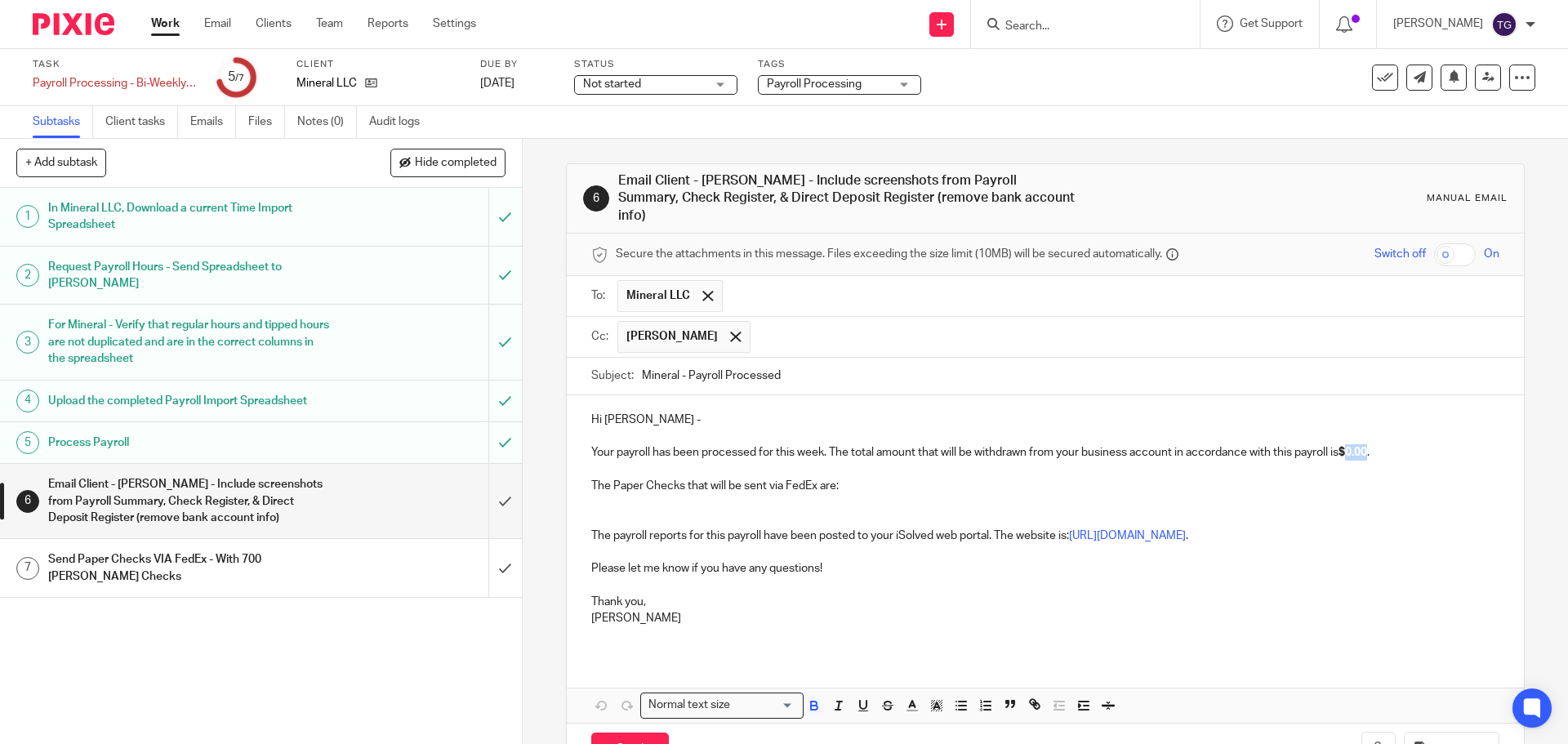
click at [1347, 438] on p "Your payroll has been processed for this week. The total amount that will be wi…" at bounding box center [1044, 444] width 908 height 33
drag, startPoint x: 1357, startPoint y: 393, endPoint x: 1358, endPoint y: 406, distance: 13.0
click at [1358, 412] on p "Hi David -" at bounding box center [1044, 420] width 908 height 17
drag, startPoint x: 1345, startPoint y: 432, endPoint x: 1330, endPoint y: 427, distance: 15.8
click at [1344, 427] on p "Your payroll has been processed for this week. The total amount that will be wi…" at bounding box center [1044, 444] width 908 height 33
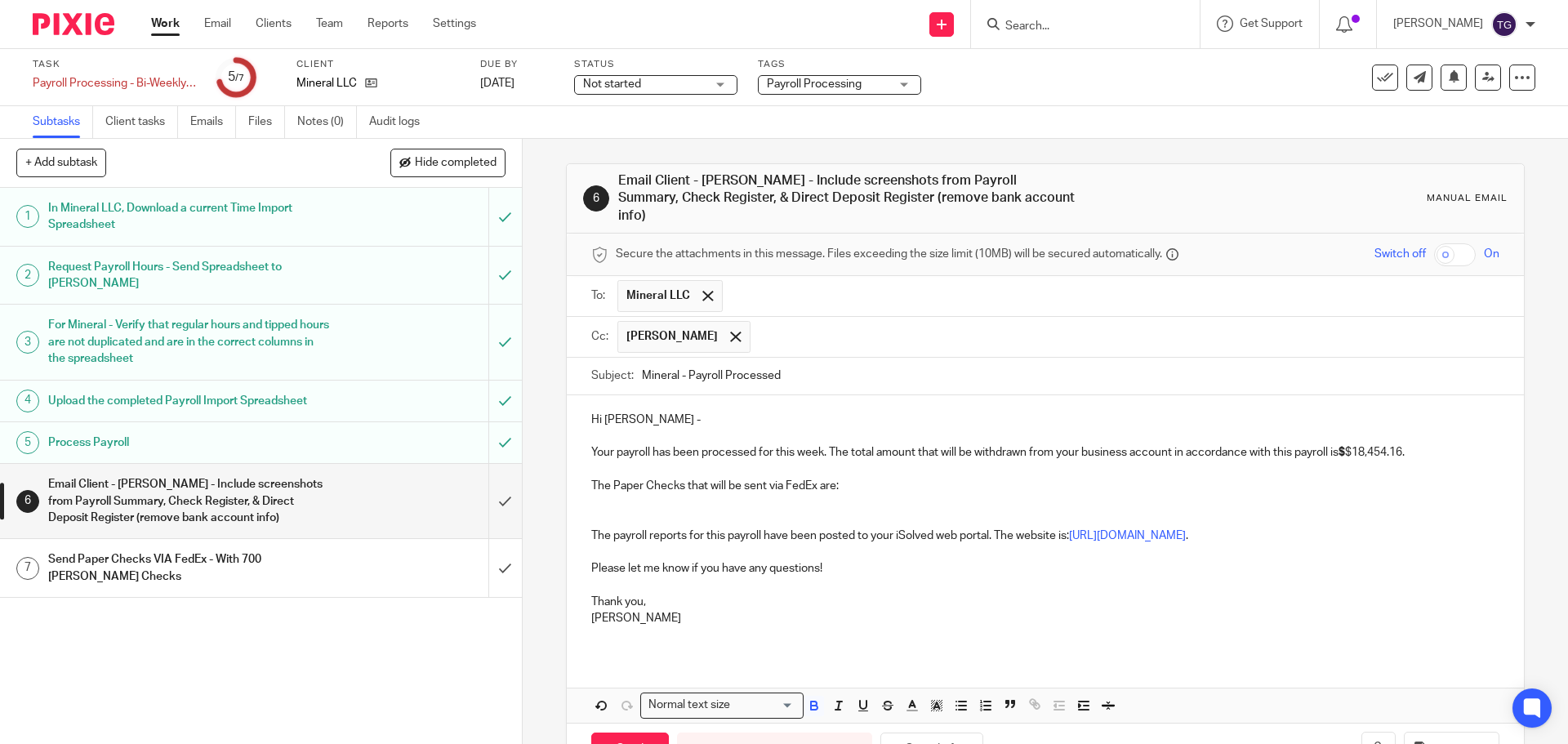
click at [1349, 435] on p "Your payroll has been processed for this week. The total amount that will be wi…" at bounding box center [1044, 444] width 908 height 33
drag, startPoint x: 1407, startPoint y: 435, endPoint x: 1345, endPoint y: 434, distance: 62.0
click at [1345, 434] on p "Your payroll has been processed for this week. The total amount that will be wi…" at bounding box center [1044, 444] width 908 height 33
click at [811, 698] on icon "button" at bounding box center [814, 705] width 15 height 15
click at [858, 698] on icon "button" at bounding box center [863, 705] width 15 height 15
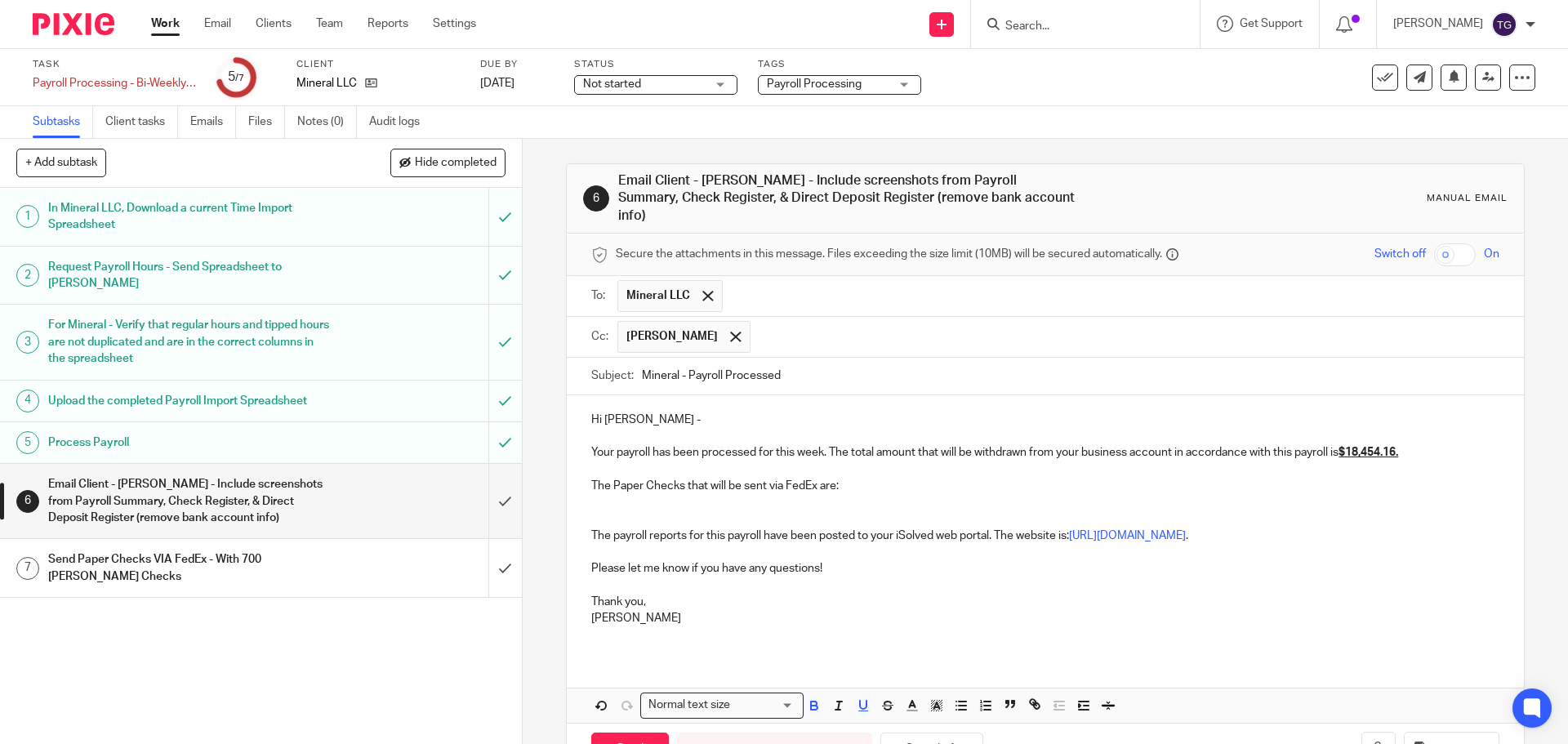
click at [1030, 576] on p "Thank you," at bounding box center [1044, 593] width 908 height 33
click at [876, 477] on p "The Paper Checks that will be sent via FedEx are:" at bounding box center [1044, 494] width 908 height 33
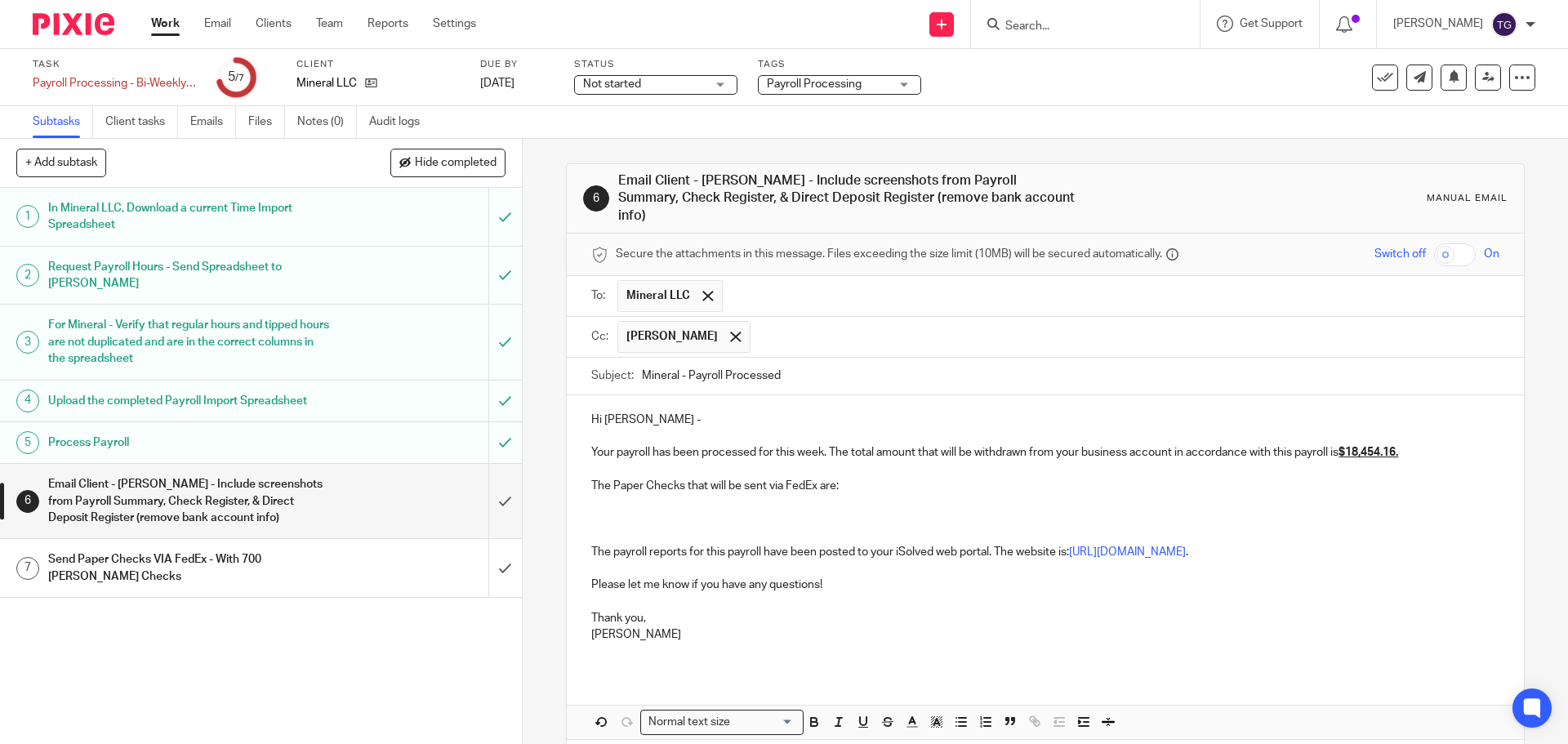
click at [610, 494] on p at bounding box center [1044, 510] width 908 height 33
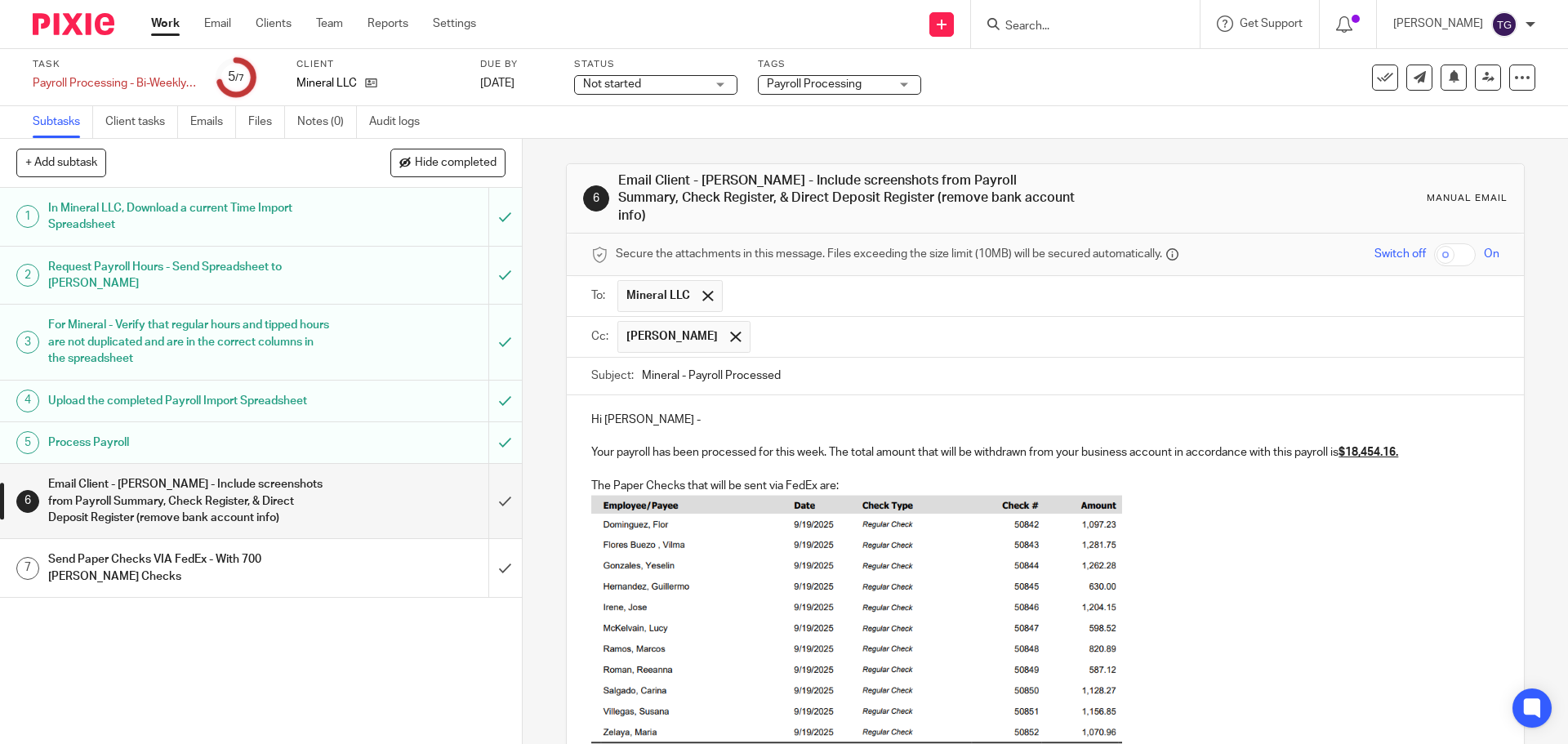
click at [731, 499] on img at bounding box center [856, 629] width 531 height 270
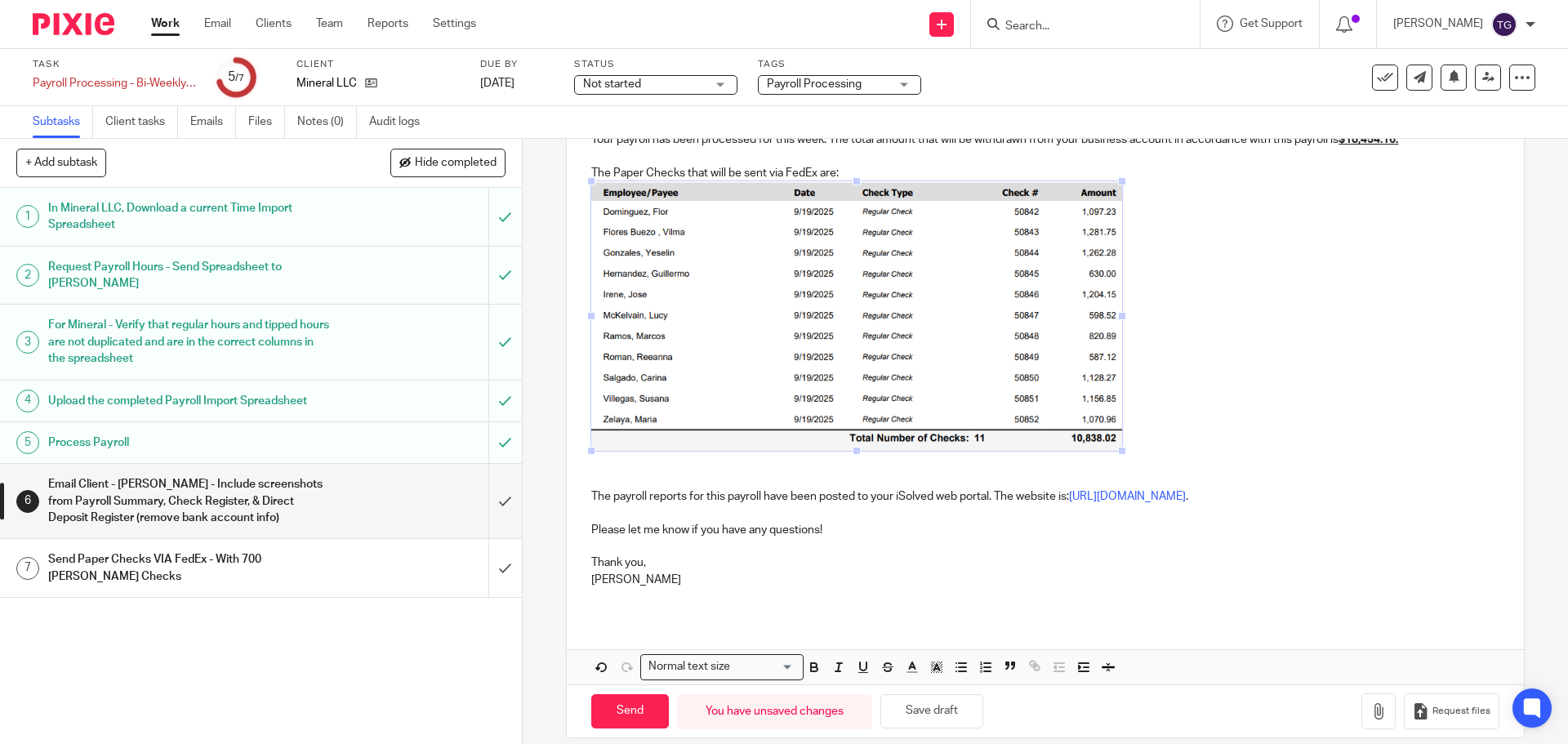
scroll to position [315, 0]
click at [633, 692] on input "Send" at bounding box center [630, 710] width 78 height 35
type input "Sent"
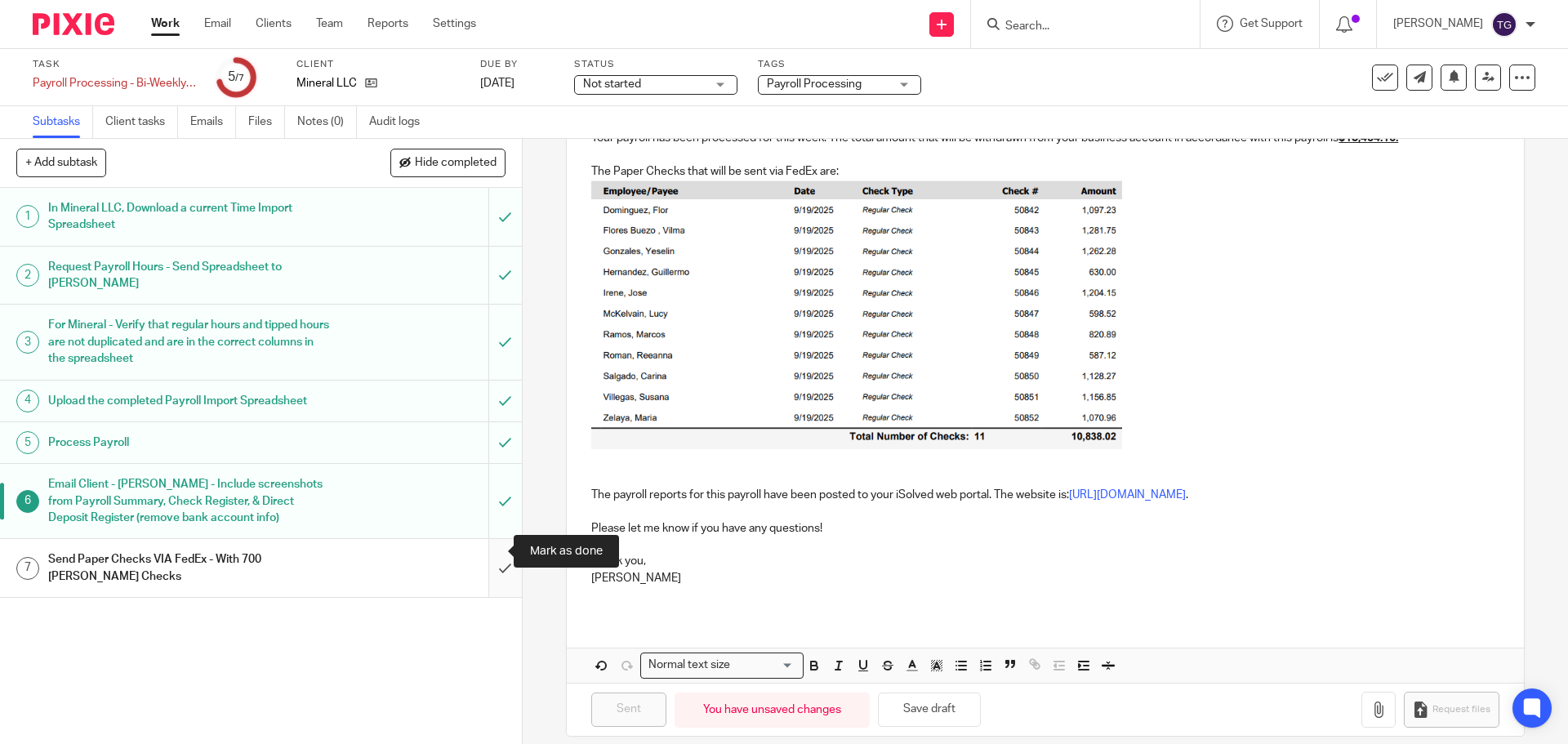
click at [478, 561] on input "submit" at bounding box center [260, 568] width 522 height 58
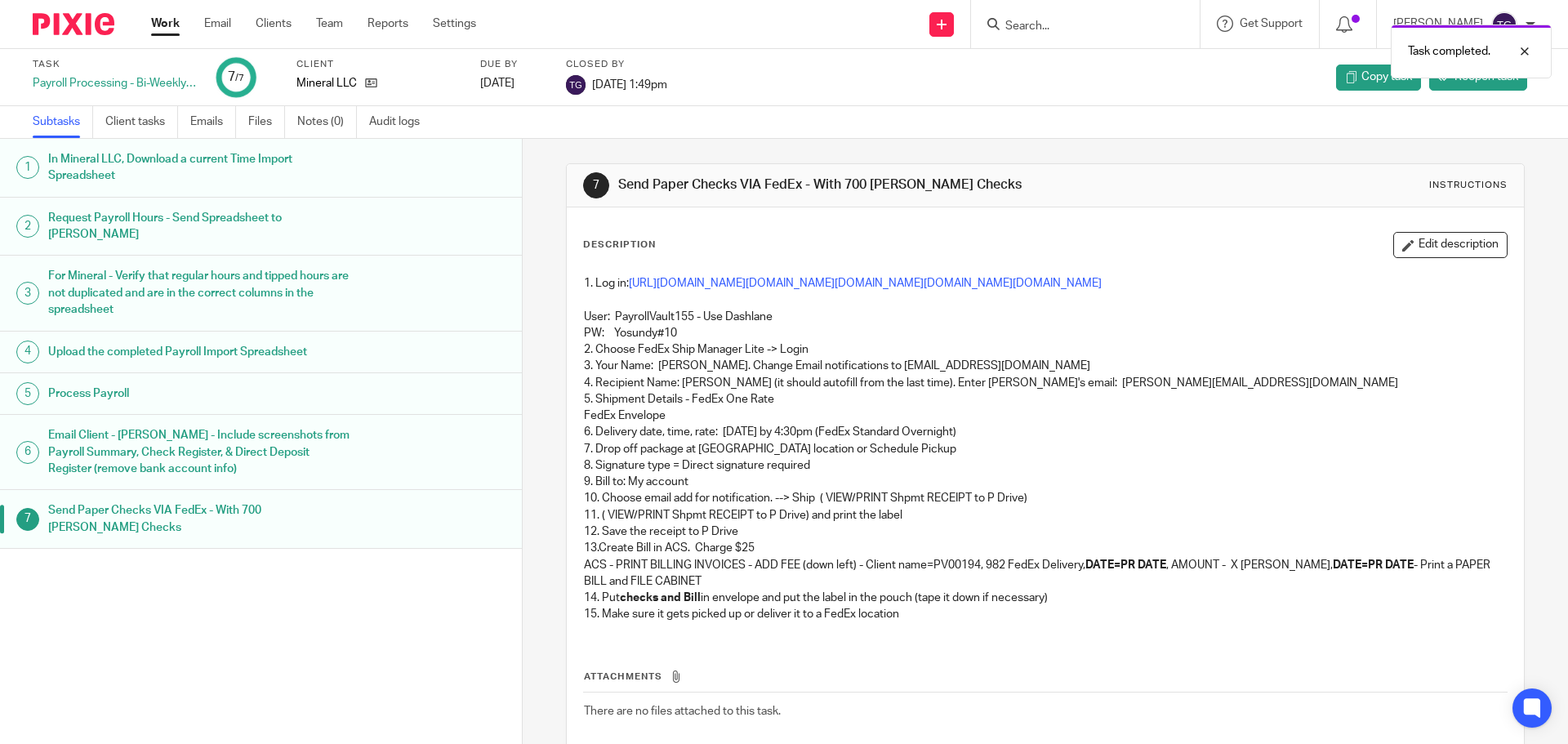
click at [85, 25] on img at bounding box center [73, 24] width 81 height 22
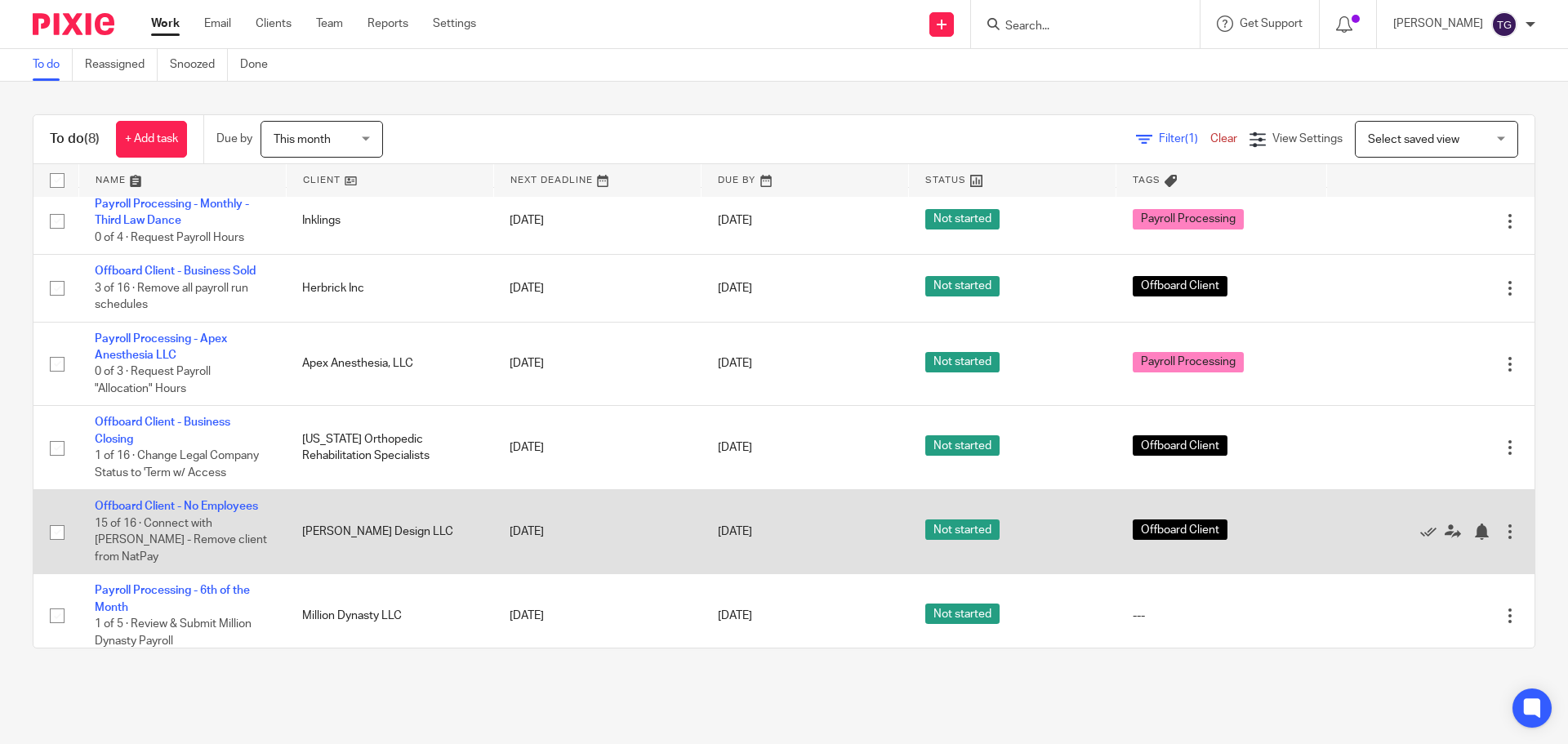
scroll to position [187, 0]
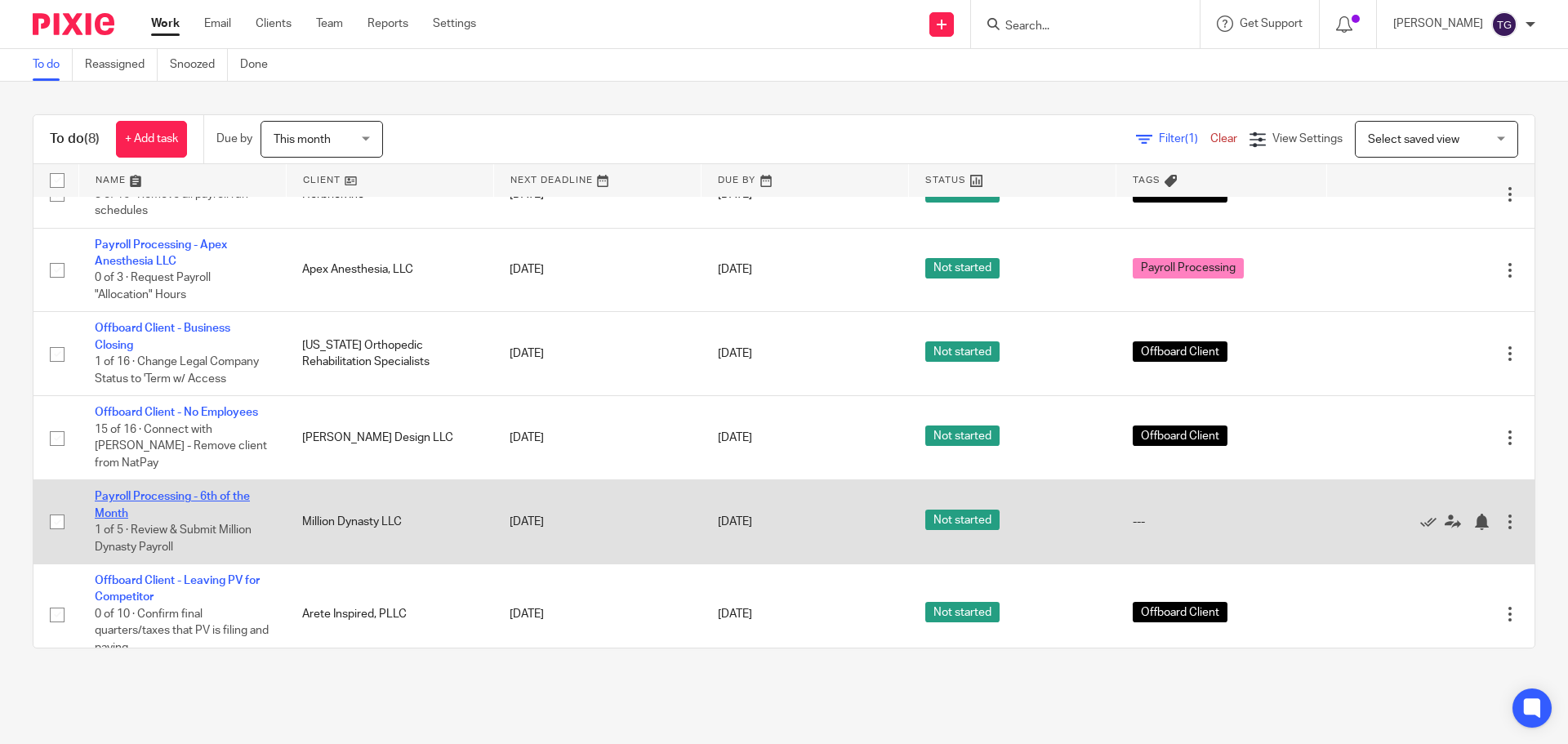
click at [133, 491] on link "Payroll Processing - 6th of the Month" at bounding box center [173, 505] width 155 height 28
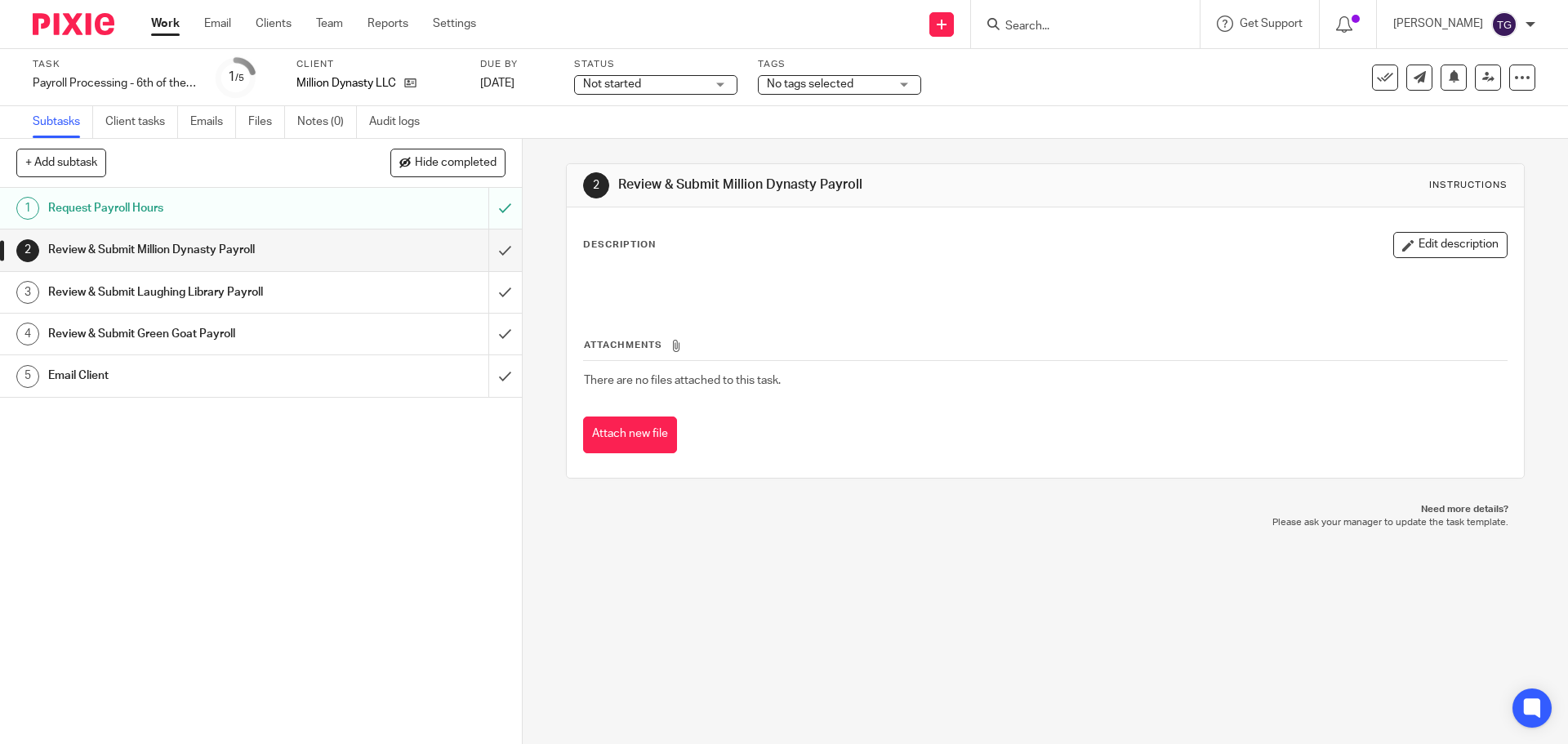
click at [159, 479] on div "1 Request Payroll Hours 2 Review & Submit Million Dynasty Payroll 3 Review & Su…" at bounding box center [260, 465] width 522 height 556
click at [218, 222] on link "1 Request Payroll Hours" at bounding box center [244, 208] width 488 height 41
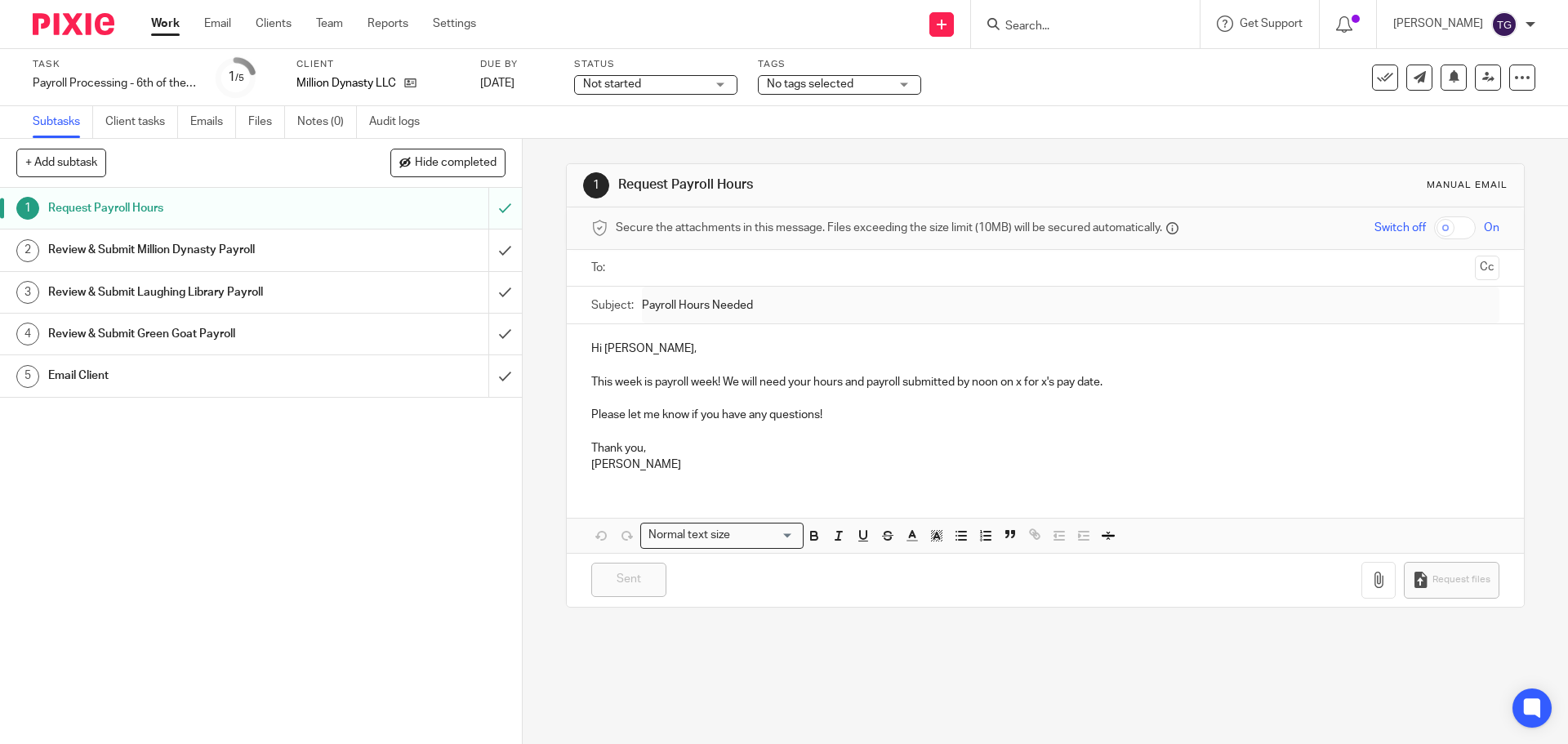
click at [203, 253] on h1 "Review & Submit Million Dynasty Payroll" at bounding box center [189, 249] width 283 height 25
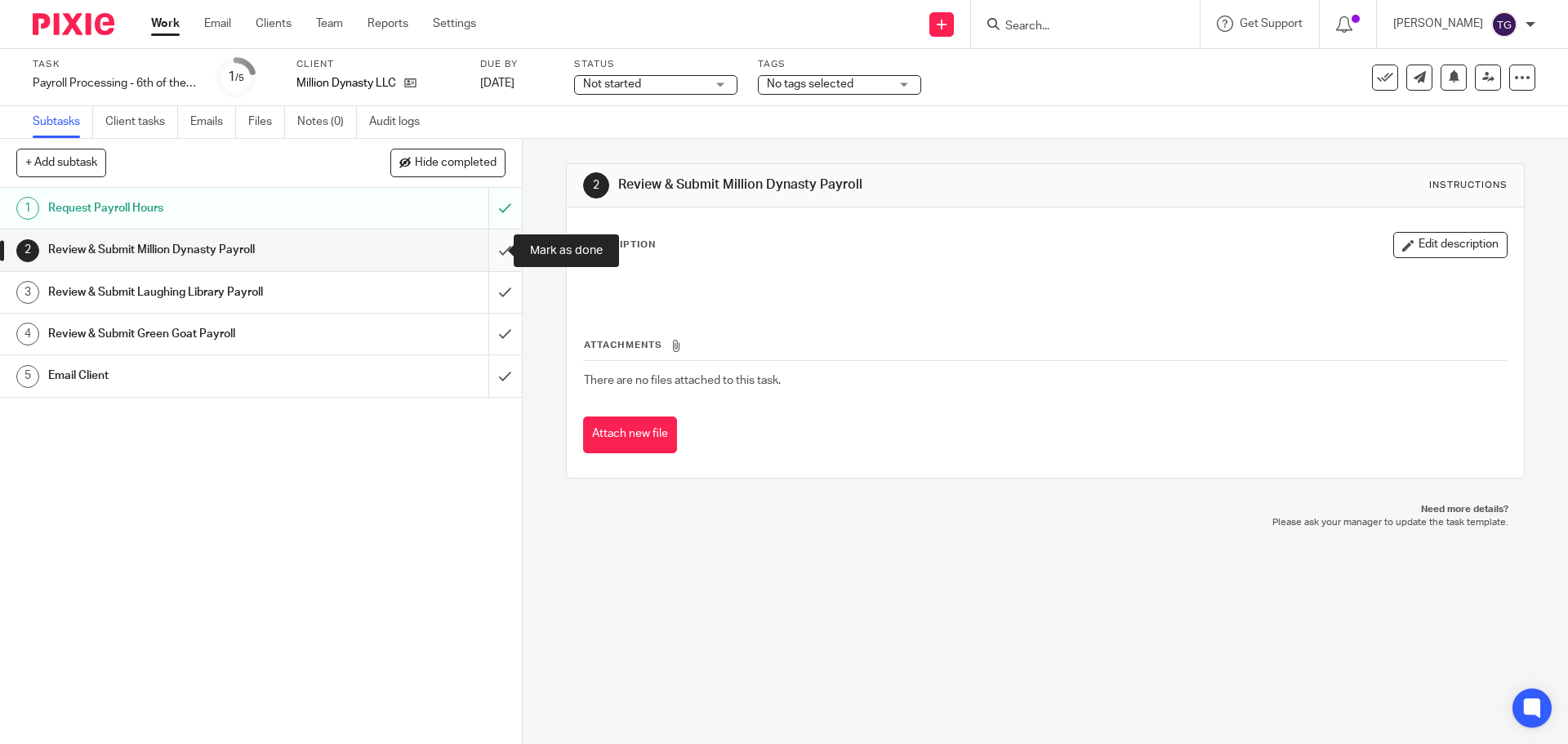
click at [487, 247] on input "submit" at bounding box center [260, 250] width 522 height 41
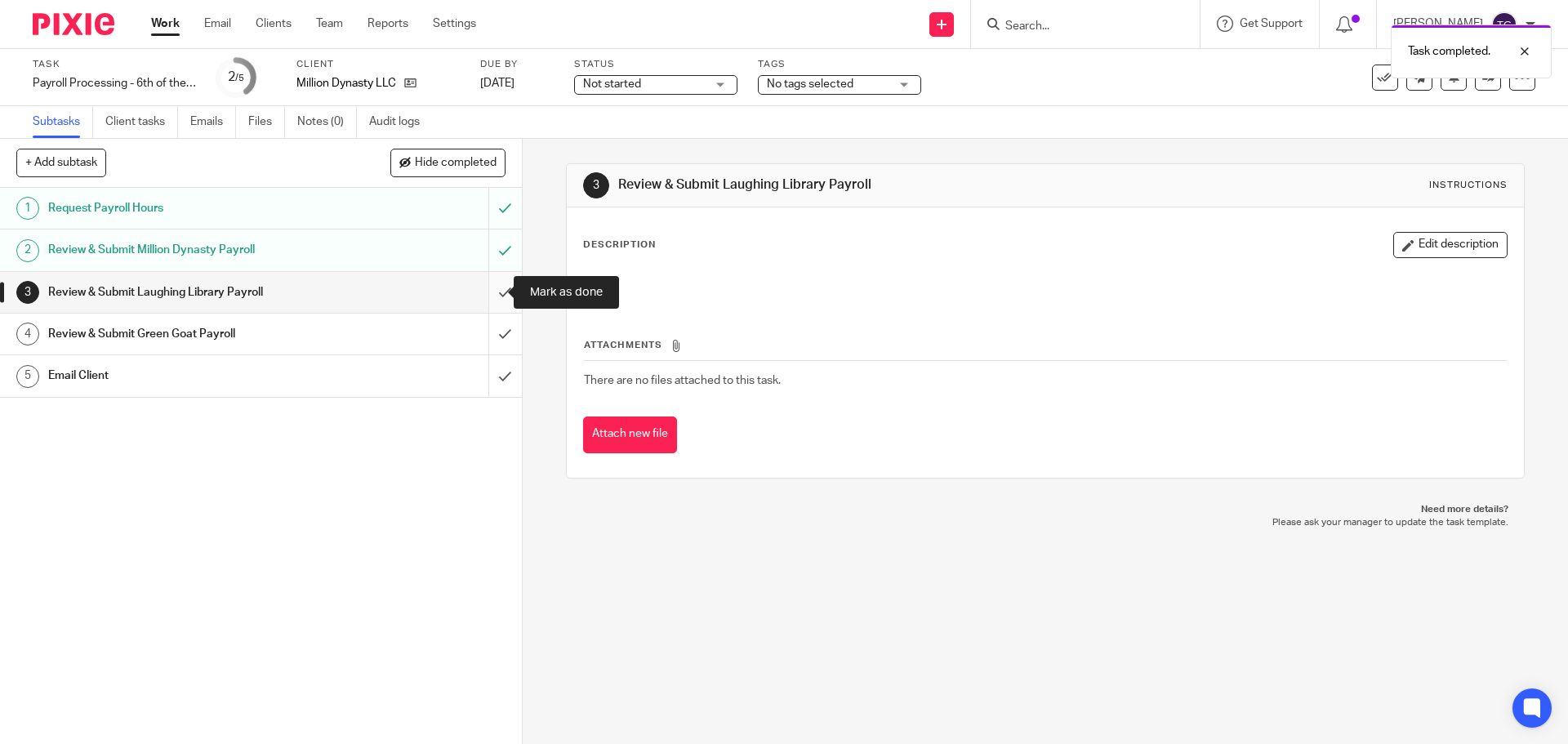
click at [491, 294] on input "submit" at bounding box center [260, 293] width 522 height 41
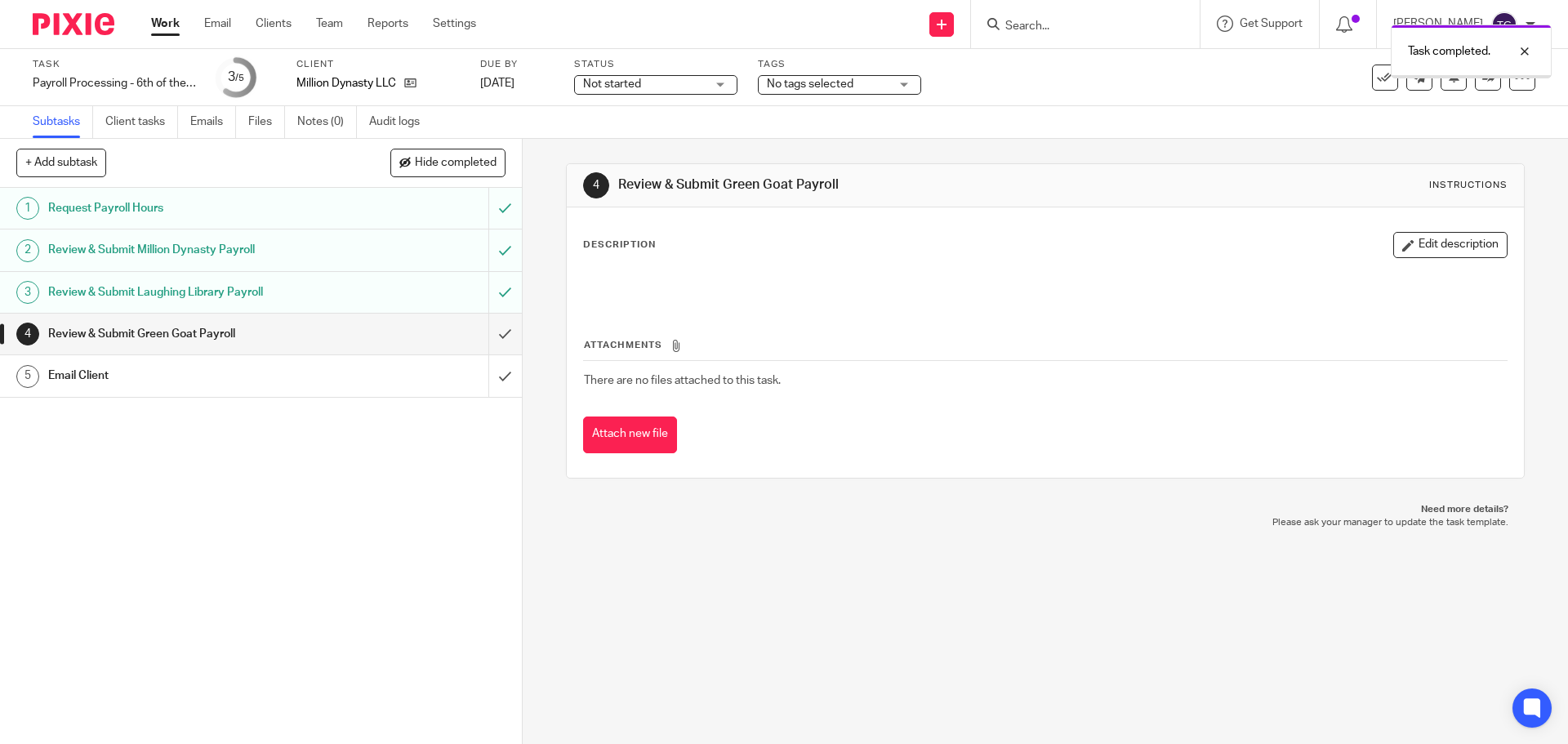
click at [484, 336] on input "submit" at bounding box center [260, 334] width 522 height 41
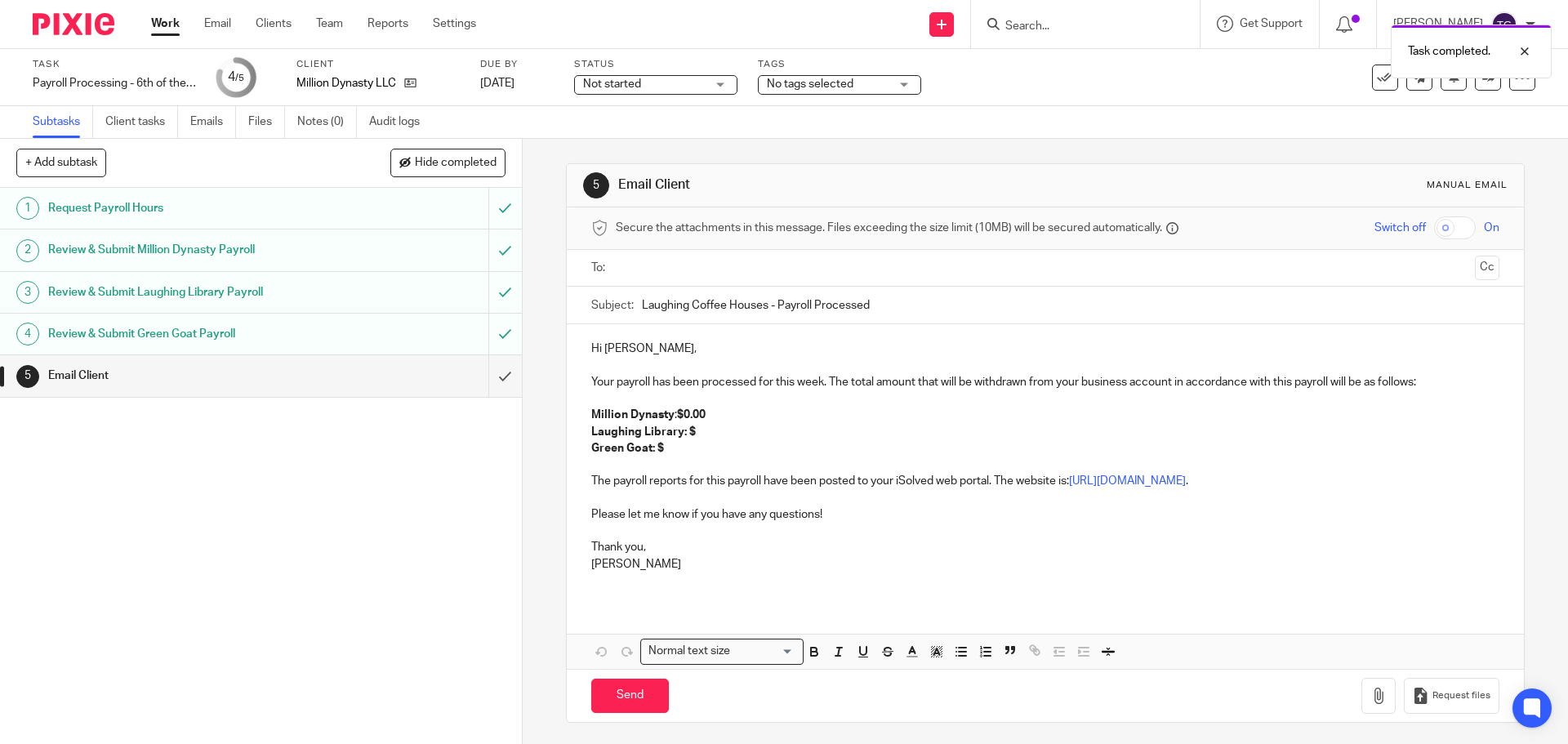
click at [668, 272] on input "text" at bounding box center [1044, 268] width 846 height 18
click at [1475, 267] on button "Cc" at bounding box center [1487, 270] width 25 height 25
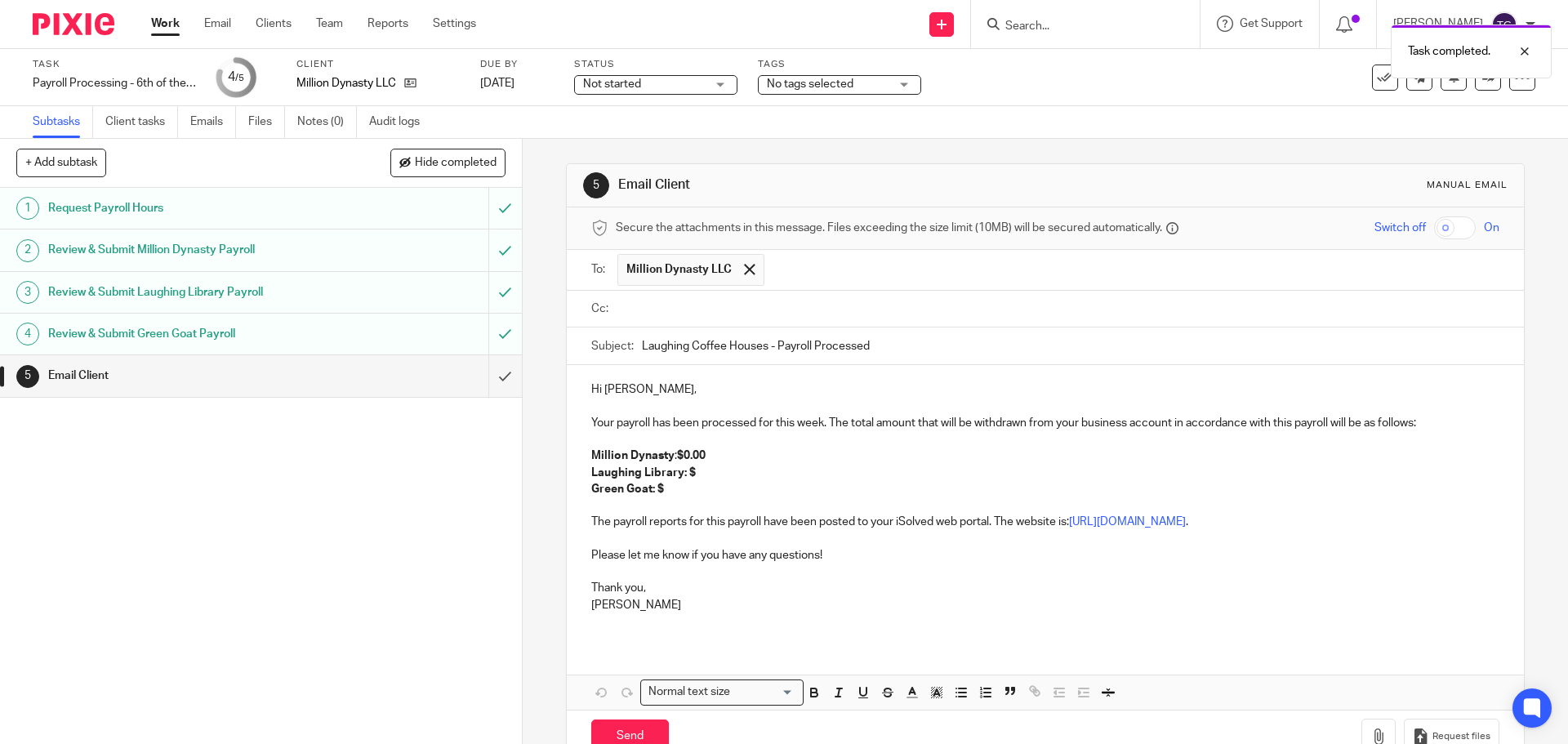
click at [1216, 318] on input "text" at bounding box center [1056, 309] width 871 height 18
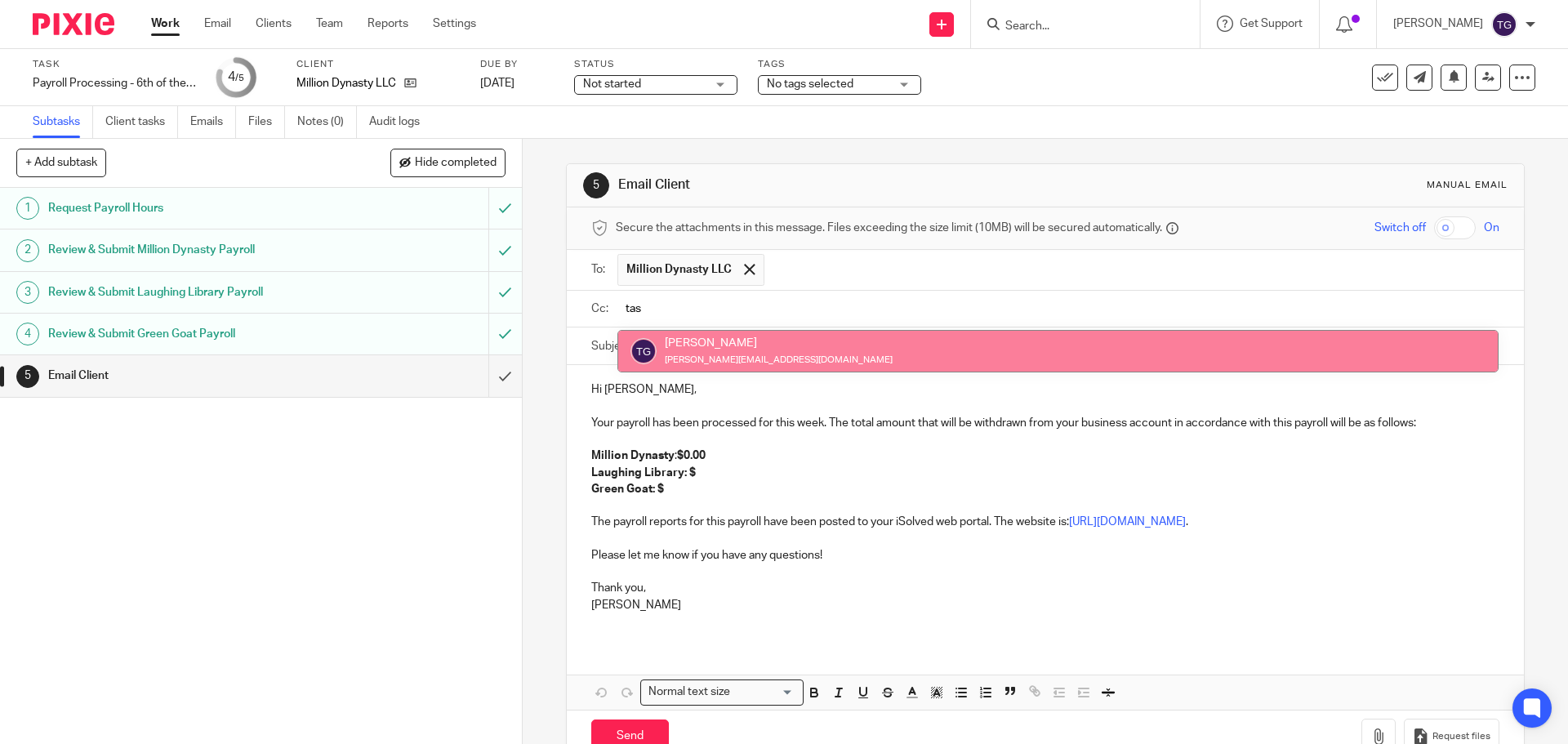
type input "tas"
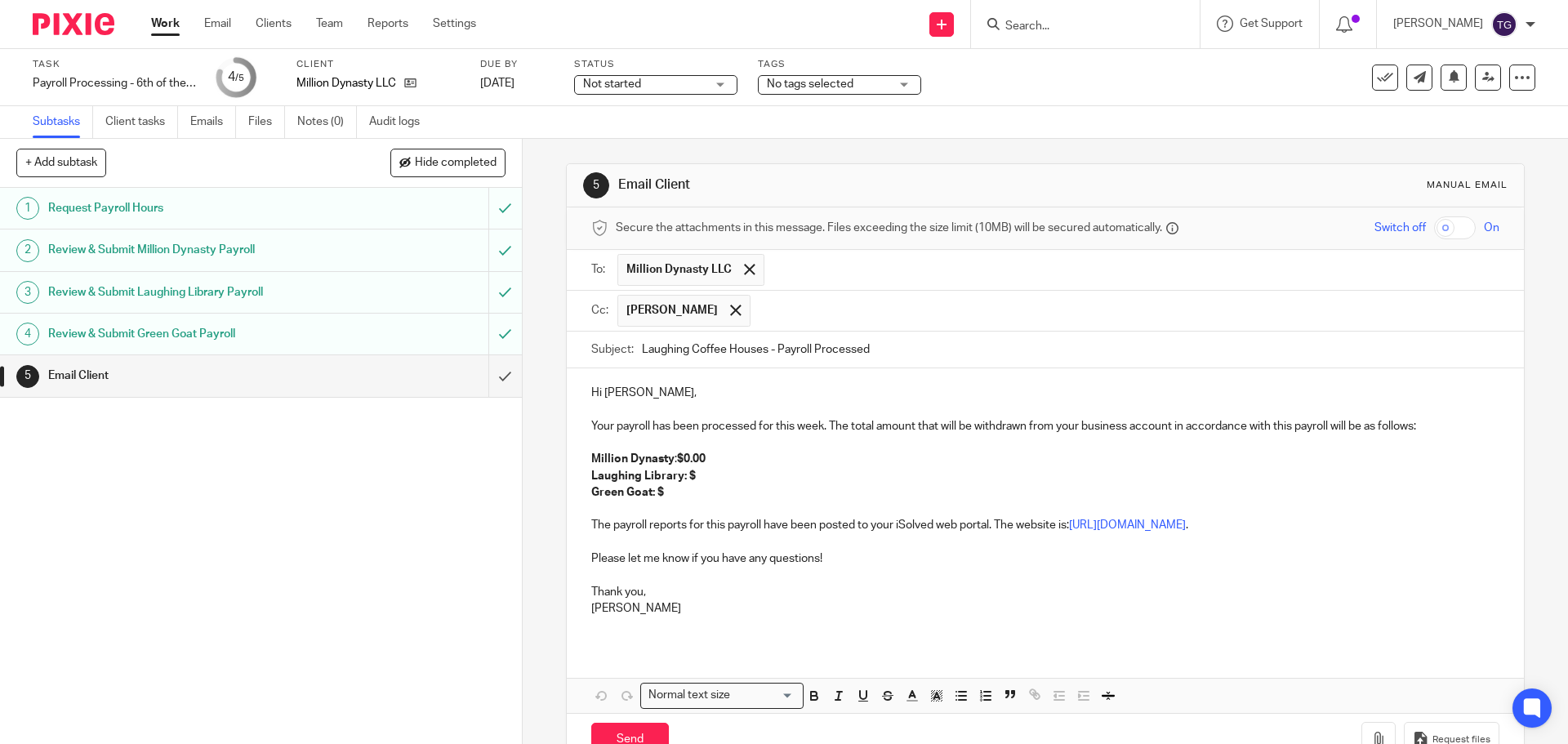
click at [693, 477] on p "Laughing Library: $" at bounding box center [1044, 476] width 908 height 17
drag, startPoint x: 707, startPoint y: 461, endPoint x: 682, endPoint y: 456, distance: 25.5
click at [682, 456] on p "Million Dynasty : $0.00" at bounding box center [1044, 459] width 908 height 17
paste div
click at [689, 456] on p "Million Dynasty : $ $9,976.09" at bounding box center [1044, 459] width 908 height 17
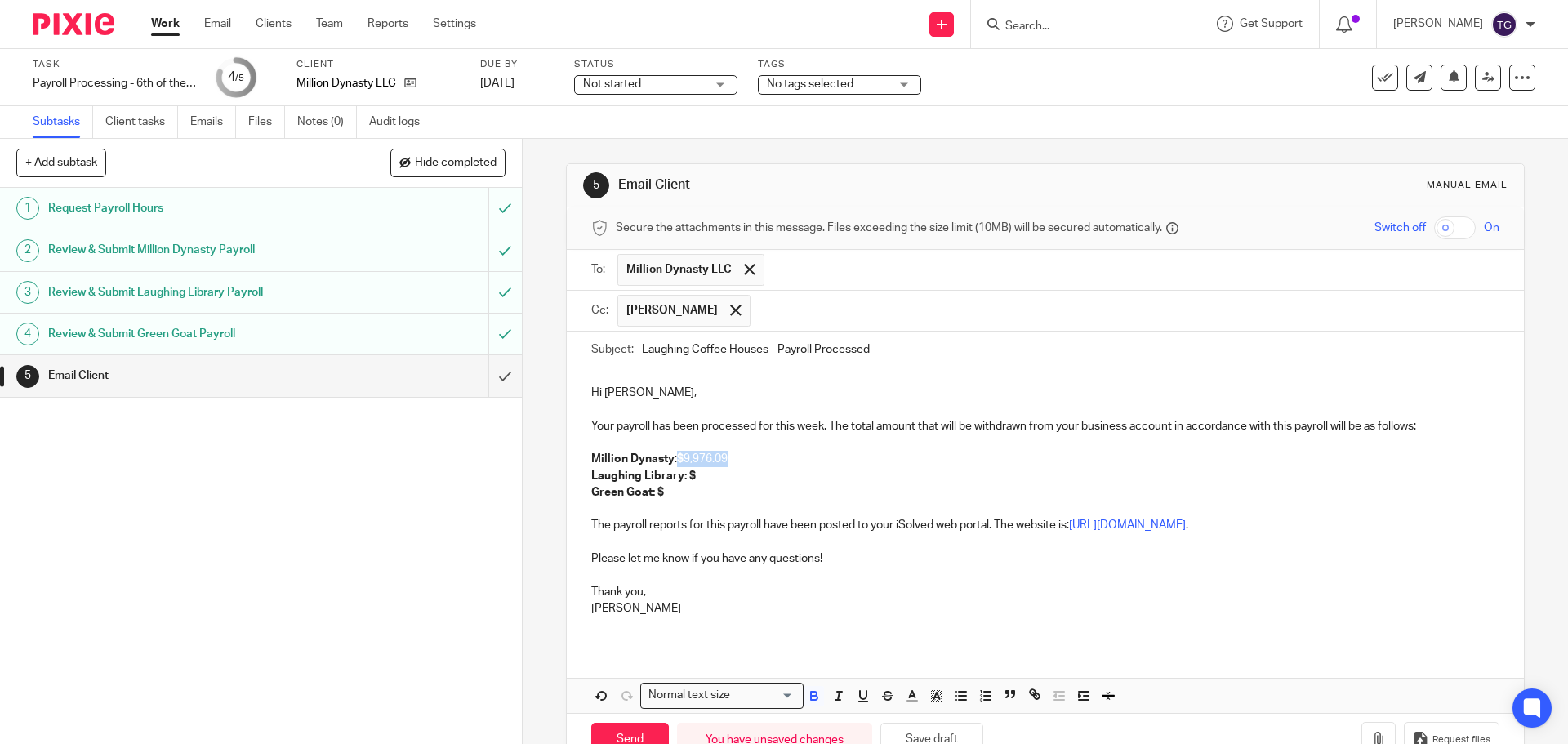
drag, startPoint x: 729, startPoint y: 459, endPoint x: 671, endPoint y: 457, distance: 58.0
click at [671, 457] on p "Million Dynasty : $ 9,976.09" at bounding box center [1044, 459] width 908 height 17
click at [811, 694] on icon "button" at bounding box center [814, 693] width 6 height 4
click at [813, 692] on icon "button" at bounding box center [814, 696] width 15 height 15
click at [856, 695] on icon "button" at bounding box center [863, 696] width 15 height 15
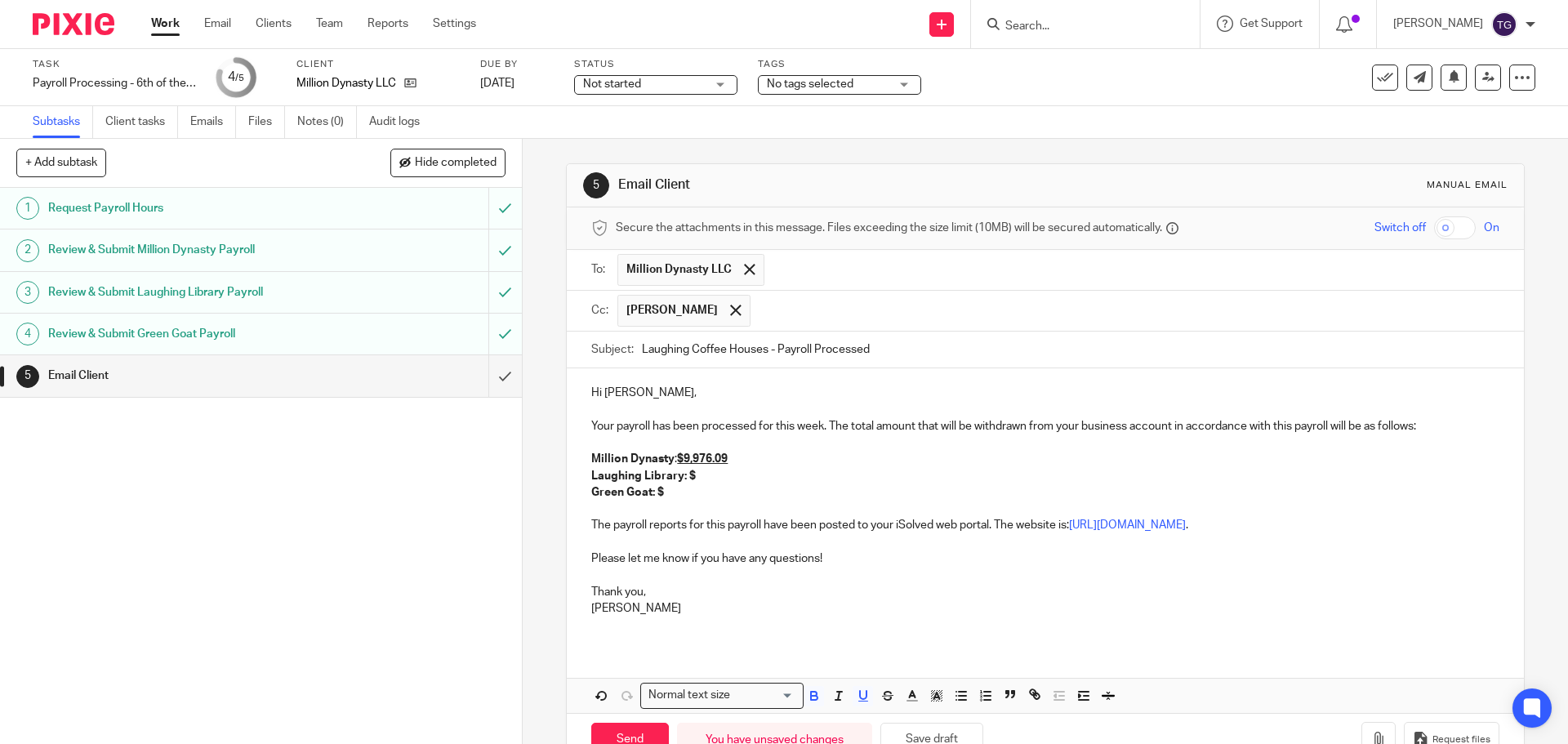
click at [703, 496] on p "Green Goat: $" at bounding box center [1044, 492] width 908 height 17
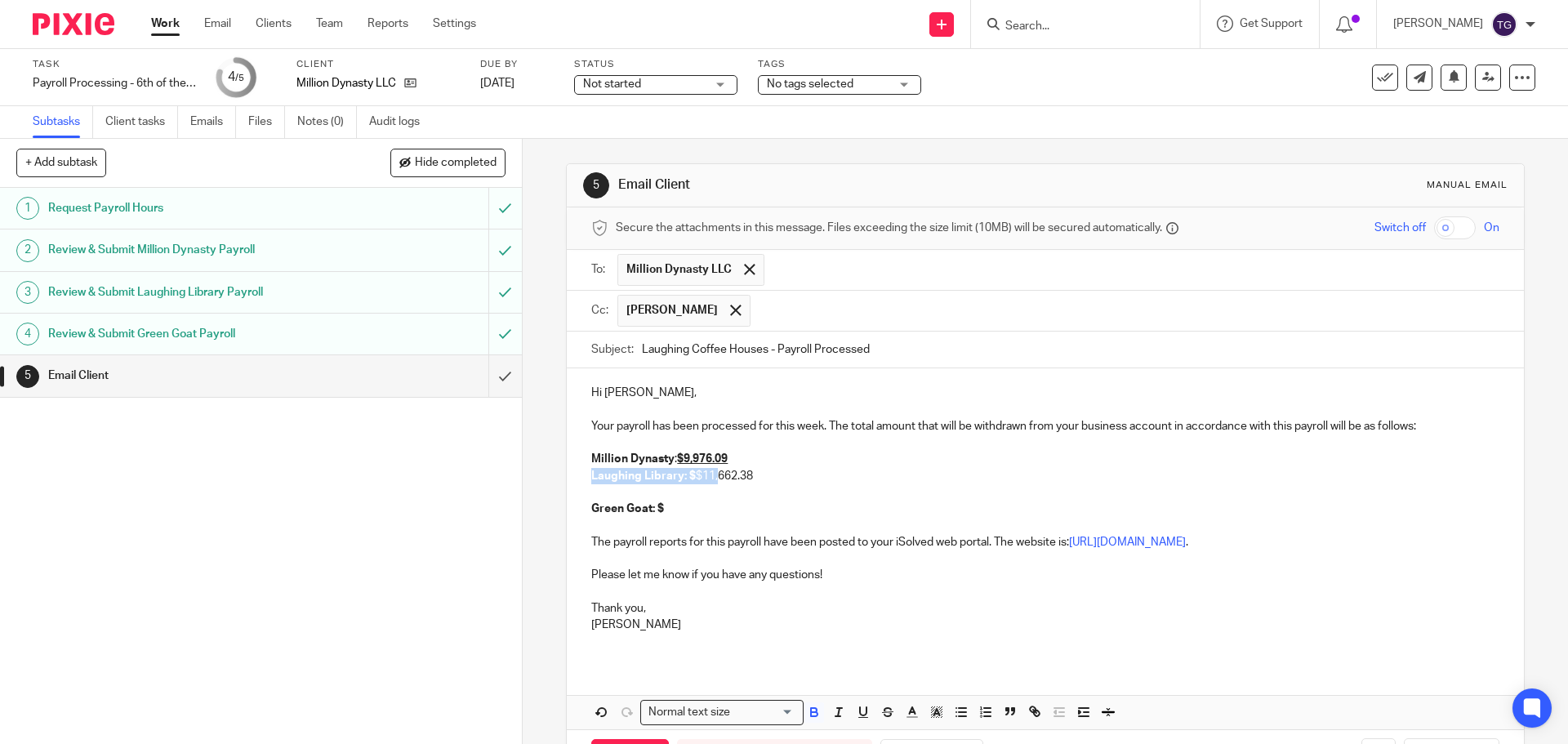
drag, startPoint x: 774, startPoint y: 461, endPoint x: 712, endPoint y: 474, distance: 63.3
click at [712, 474] on div "Hi John, Your payroll has been processed for this week. The total amount that w…" at bounding box center [1045, 515] width 957 height 294
click at [734, 472] on p "Laughing Library: $ $11,662.38" at bounding box center [1044, 476] width 908 height 17
drag, startPoint x: 751, startPoint y: 476, endPoint x: 691, endPoint y: 476, distance: 60.0
click at [691, 476] on p "Laughing Library: $ $11,662.38" at bounding box center [1044, 476] width 908 height 17
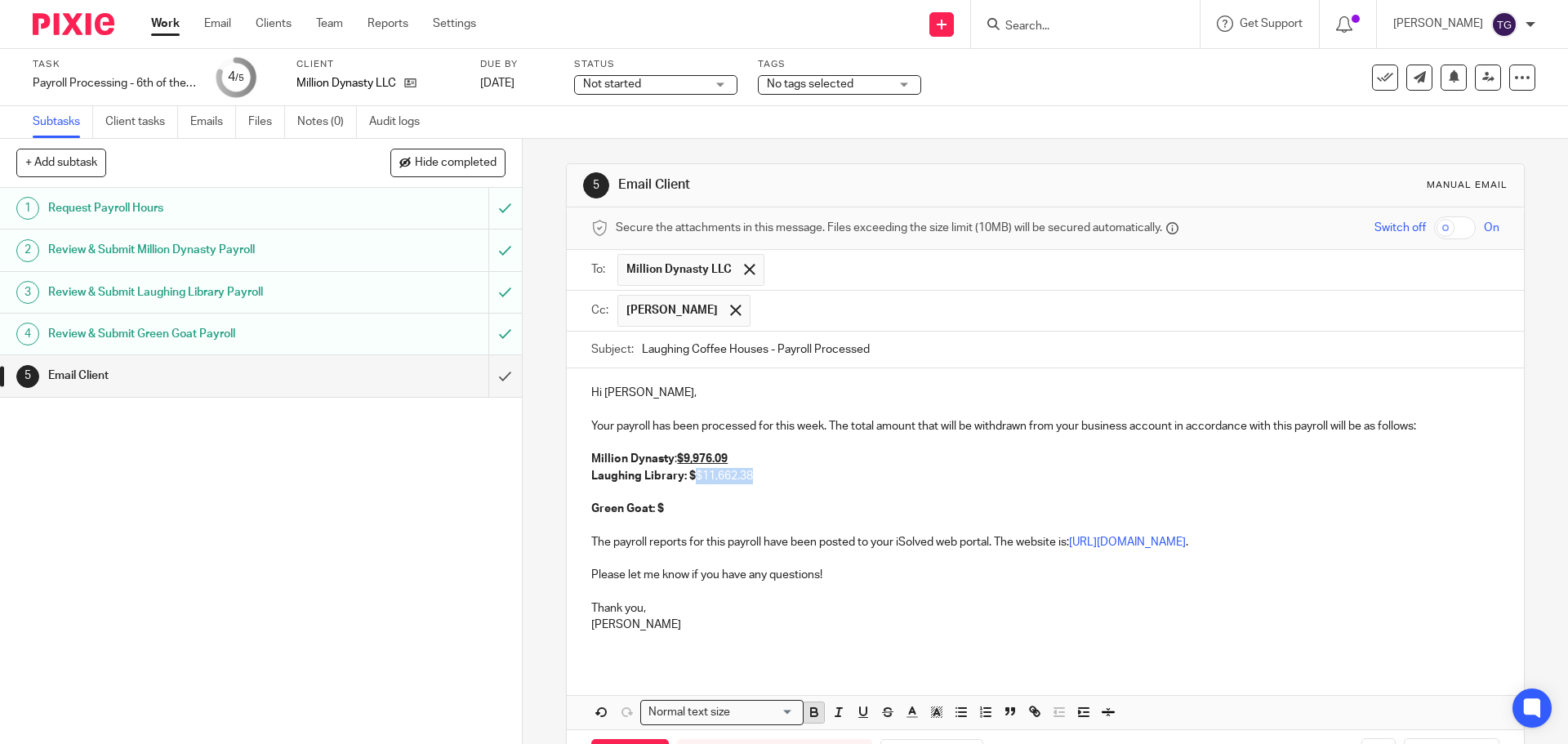
click at [809, 723] on button "button" at bounding box center [814, 713] width 20 height 20
click at [812, 716] on icon "button" at bounding box center [814, 714] width 6 height 4
click at [810, 717] on icon "button" at bounding box center [814, 712] width 15 height 15
drag, startPoint x: 862, startPoint y: 714, endPoint x: 855, endPoint y: 710, distance: 8.1
click at [864, 714] on icon "button" at bounding box center [863, 712] width 15 height 15
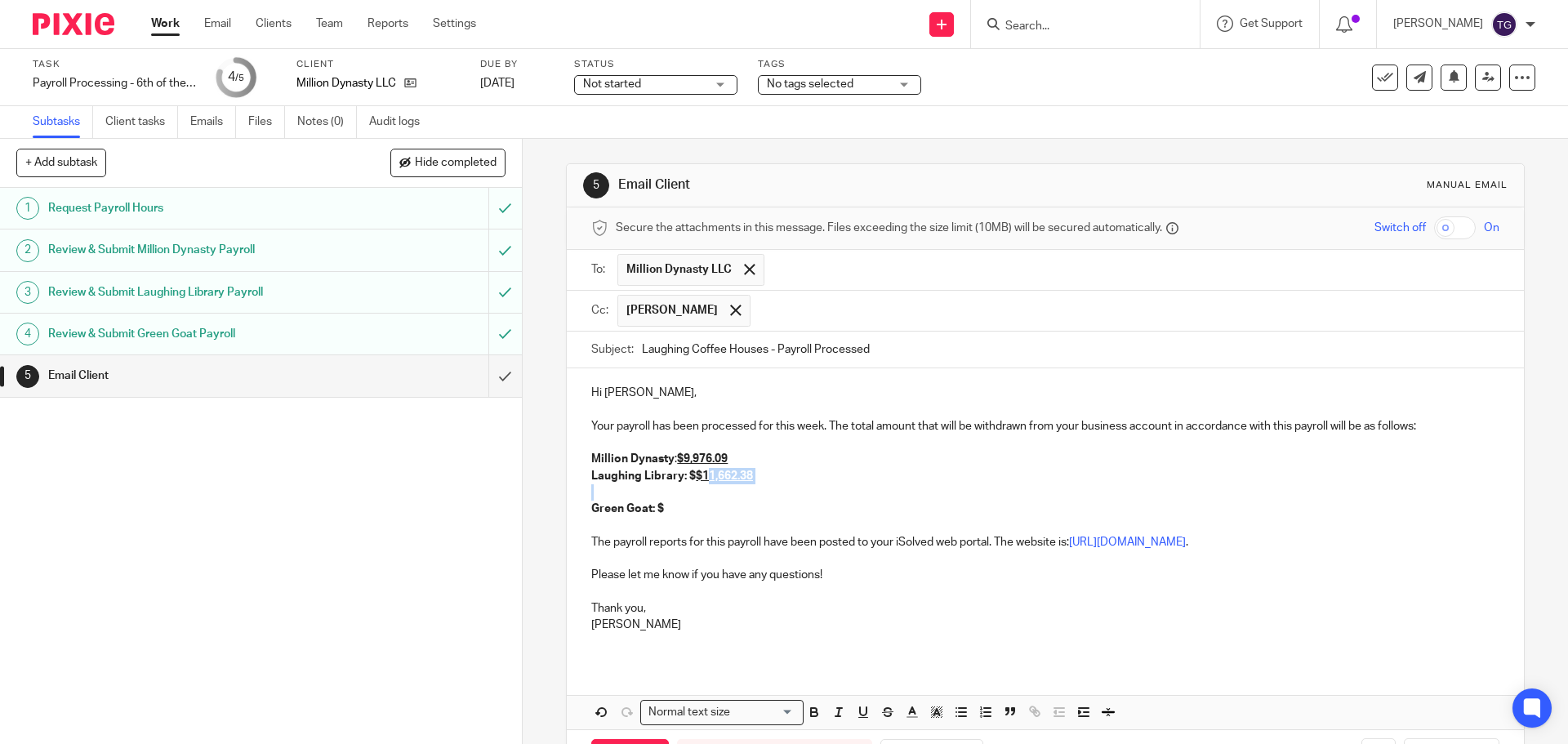
drag, startPoint x: 706, startPoint y: 484, endPoint x: 692, endPoint y: 476, distance: 16.1
click at [697, 479] on div "Hi John, Your payroll has been processed for this week. The total amount that w…" at bounding box center [1045, 515] width 957 height 294
click at [689, 475] on strong "Laughing Library: $ $11,662.38" at bounding box center [671, 475] width 162 height 11
drag, startPoint x: 848, startPoint y: 522, endPoint x: 686, endPoint y: 519, distance: 162.0
click at [838, 522] on p at bounding box center [1044, 525] width 908 height 17
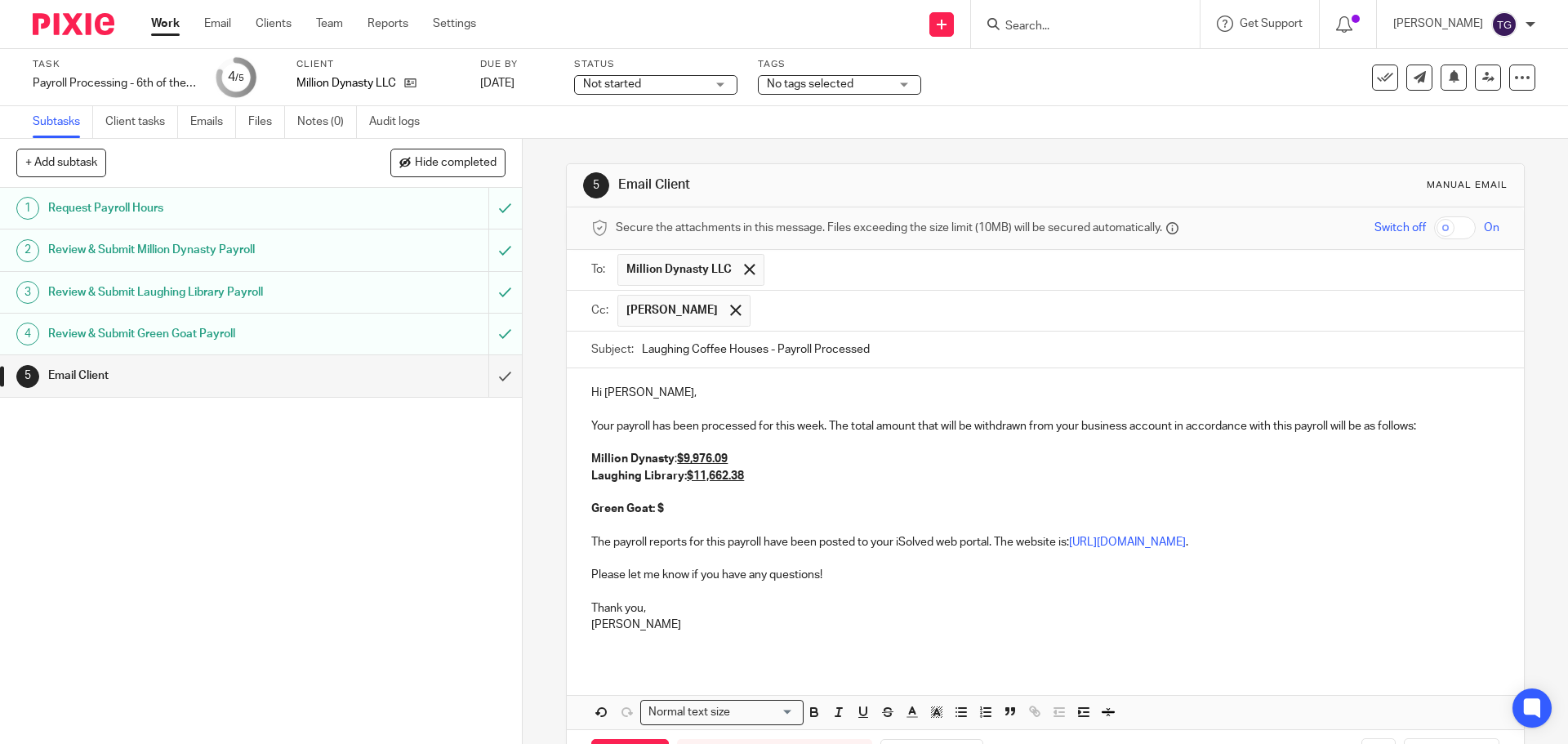
click at [632, 479] on strong "Laughing Library: $11,662.38" at bounding box center [667, 475] width 152 height 11
click at [621, 491] on p at bounding box center [1044, 492] width 908 height 17
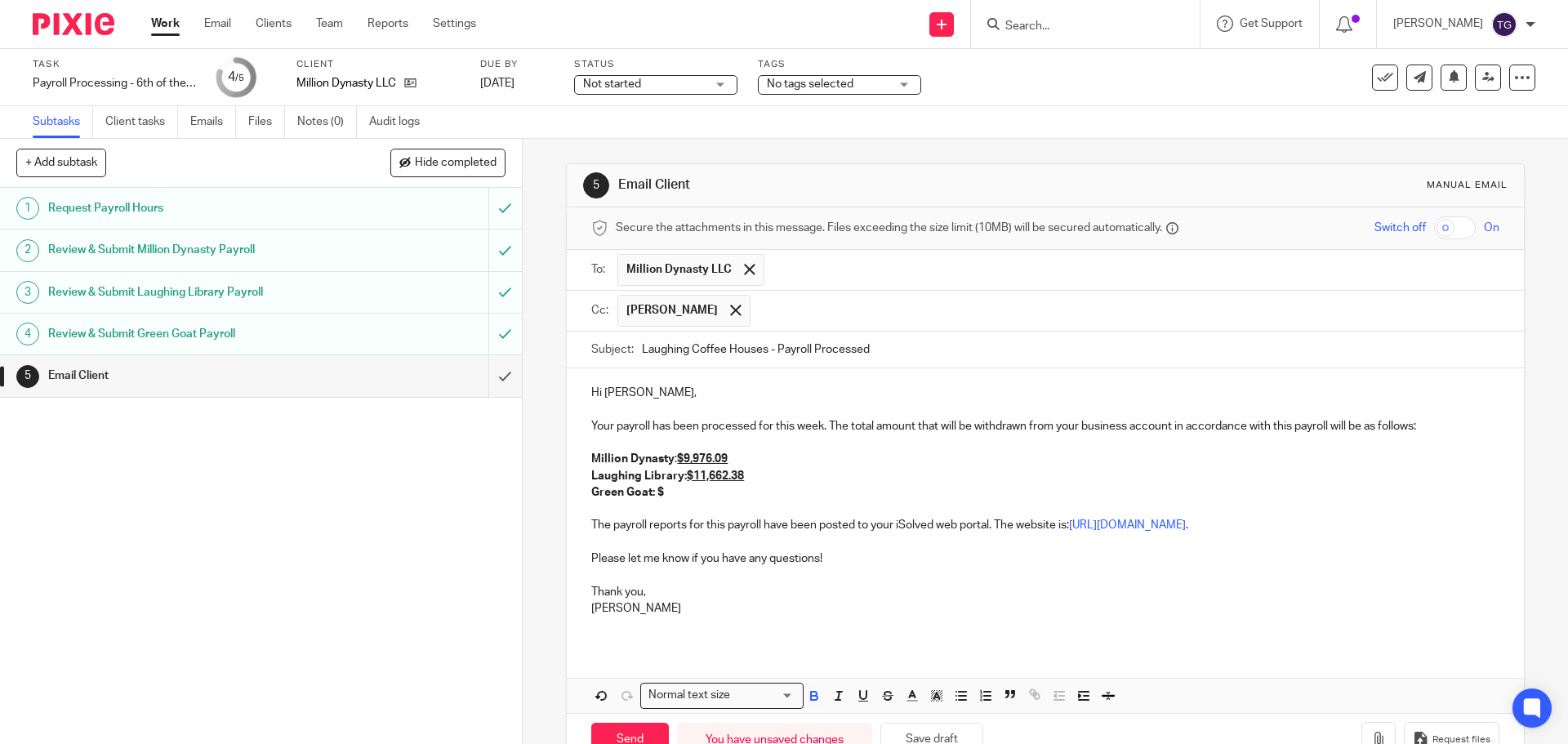
click at [669, 495] on p "Green Goat: $" at bounding box center [1044, 492] width 908 height 17
click at [666, 498] on p "Green Goat: $ $6,648.23" at bounding box center [1044, 492] width 908 height 17
drag, startPoint x: 738, startPoint y: 497, endPoint x: 653, endPoint y: 498, distance: 85.0
click at [653, 498] on p "Green Goat: $ 6,648.23" at bounding box center [1044, 492] width 908 height 17
click at [811, 700] on icon "button" at bounding box center [814, 698] width 6 height 4
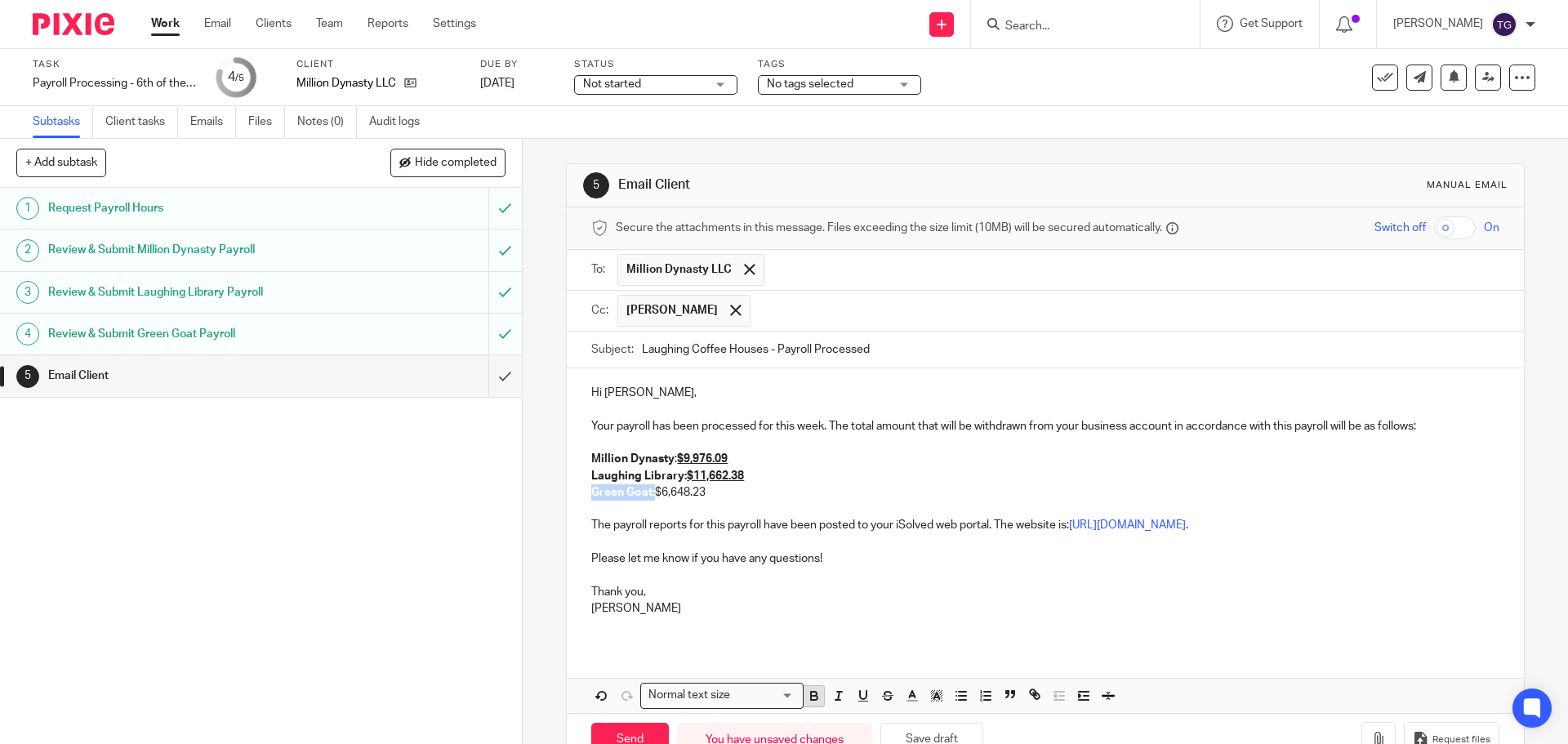
click at [811, 700] on icon "button" at bounding box center [814, 698] width 6 height 4
click at [859, 696] on icon "button" at bounding box center [863, 696] width 15 height 15
click at [865, 631] on p at bounding box center [1044, 625] width 908 height 17
click at [656, 494] on u "$6,648.23" at bounding box center [680, 492] width 51 height 11
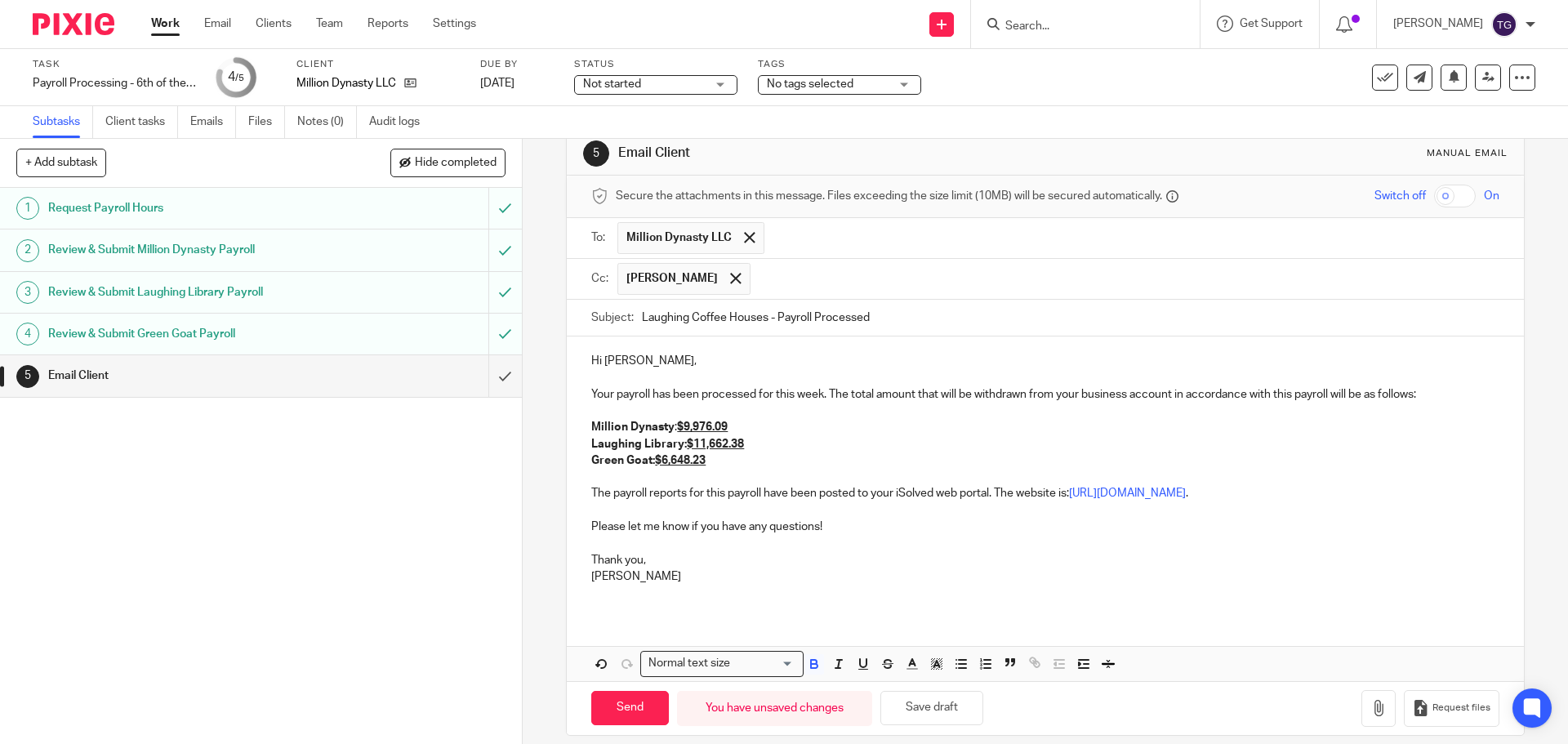
scroll to position [48, 0]
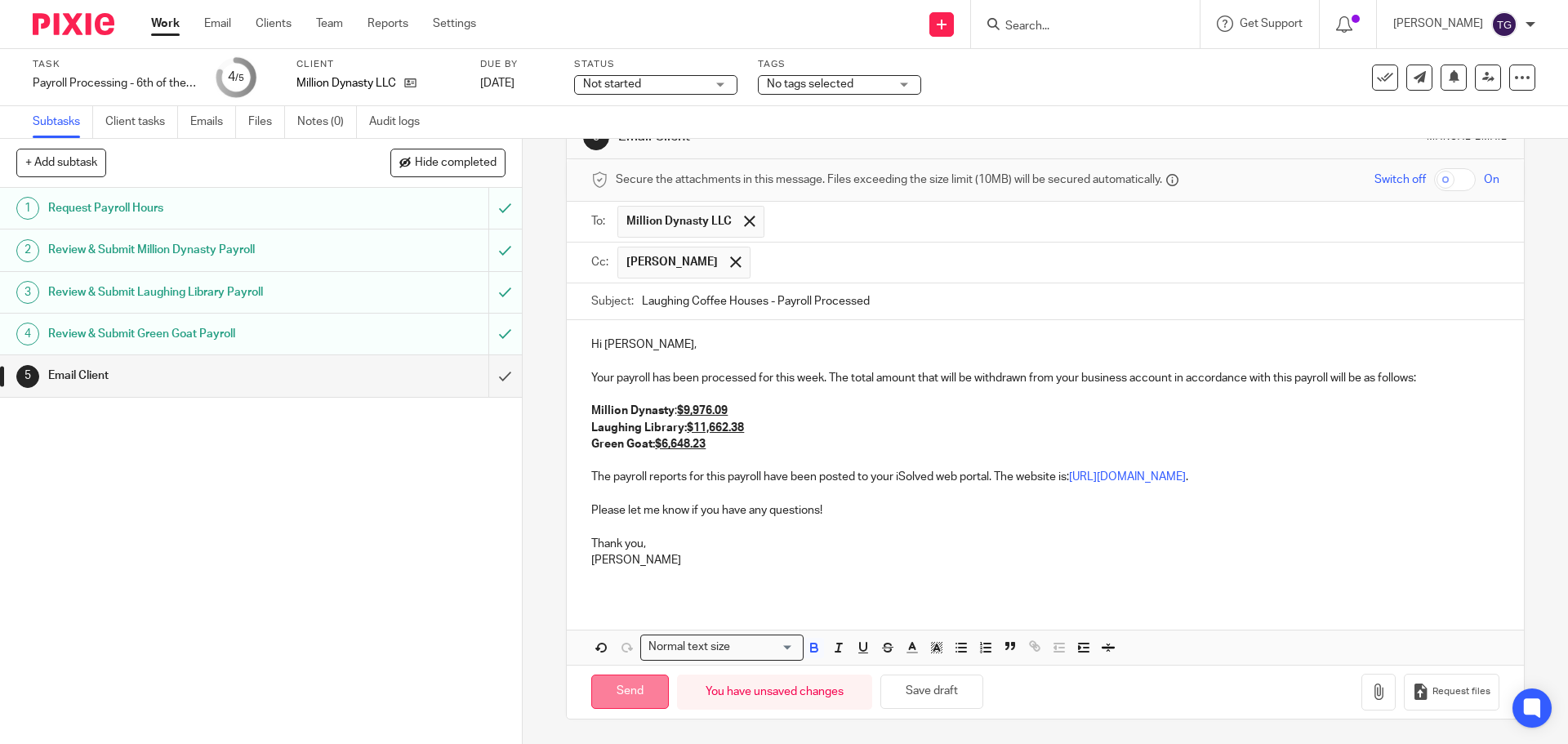
click at [609, 679] on input "Send" at bounding box center [630, 692] width 78 height 35
type input "Sent"
click at [60, 30] on img at bounding box center [73, 24] width 81 height 22
